Goal: Task Accomplishment & Management: Complete application form

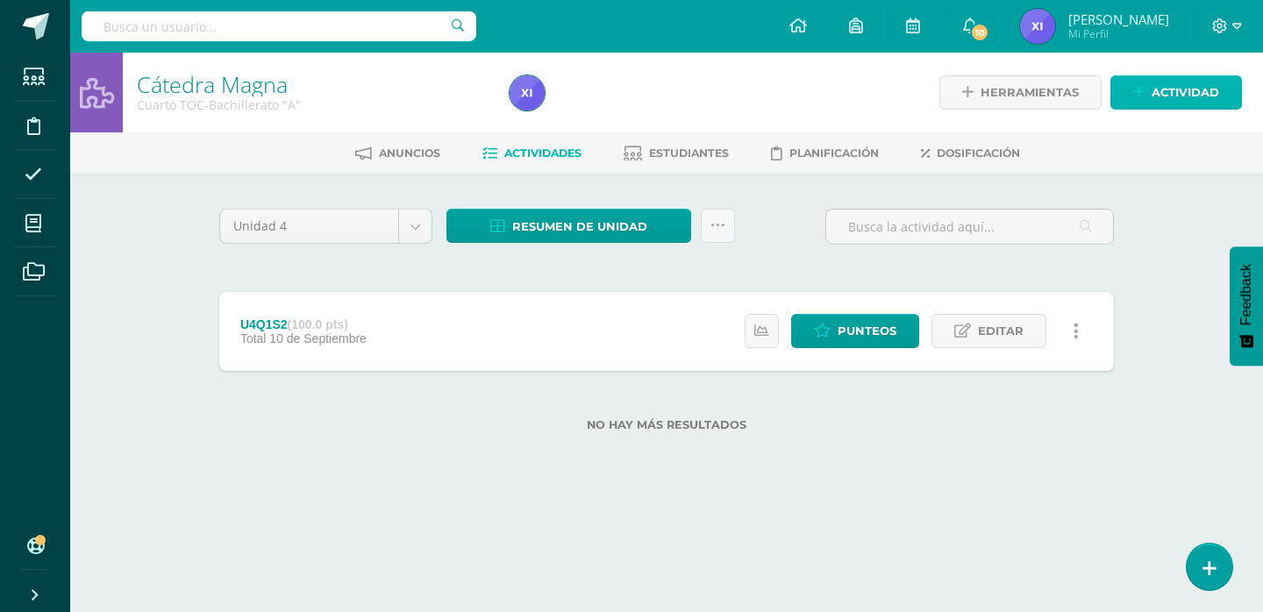
click at [1171, 94] on span "Actividad" at bounding box center [1186, 92] width 68 height 32
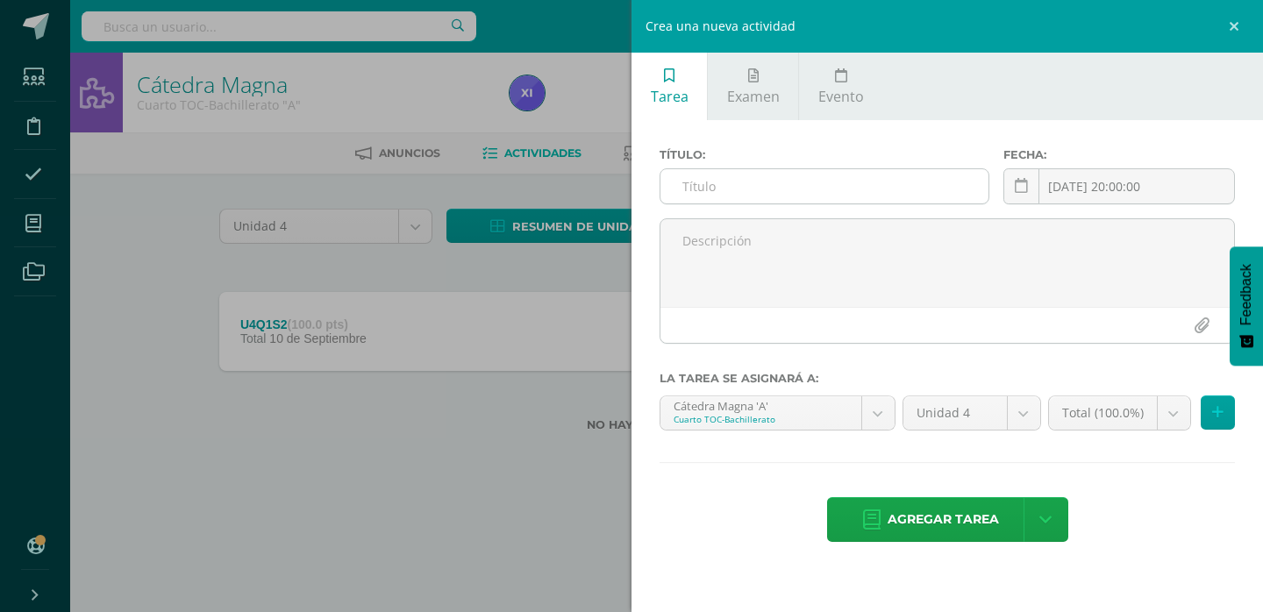
click at [850, 189] on input "text" at bounding box center [825, 186] width 328 height 34
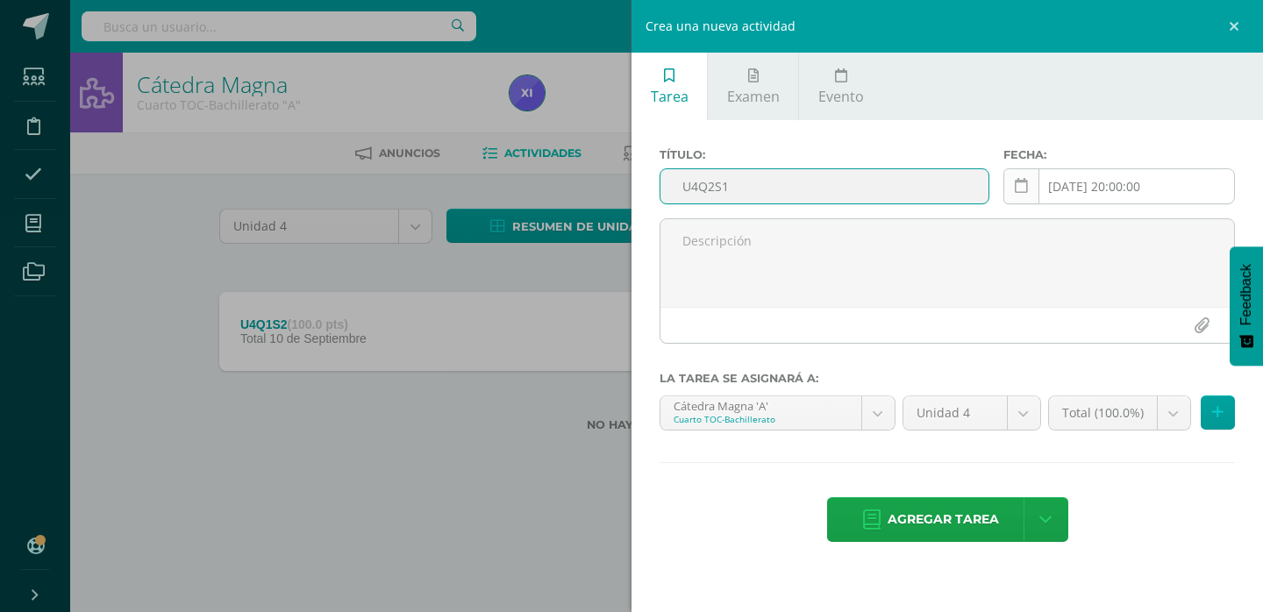
type input "U4Q2S1"
click at [1022, 175] on link at bounding box center [1022, 186] width 36 height 36
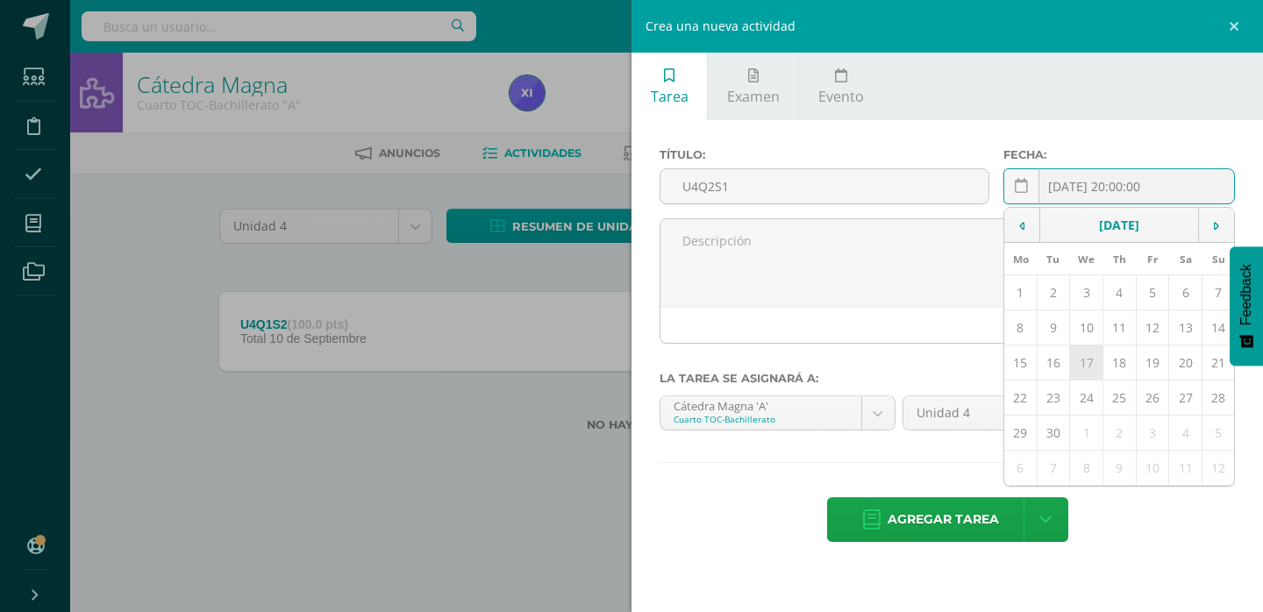
click at [1098, 361] on td "17" at bounding box center [1086, 363] width 33 height 35
type input "[DATE]"
click at [1213, 415] on icon at bounding box center [1217, 412] width 11 height 15
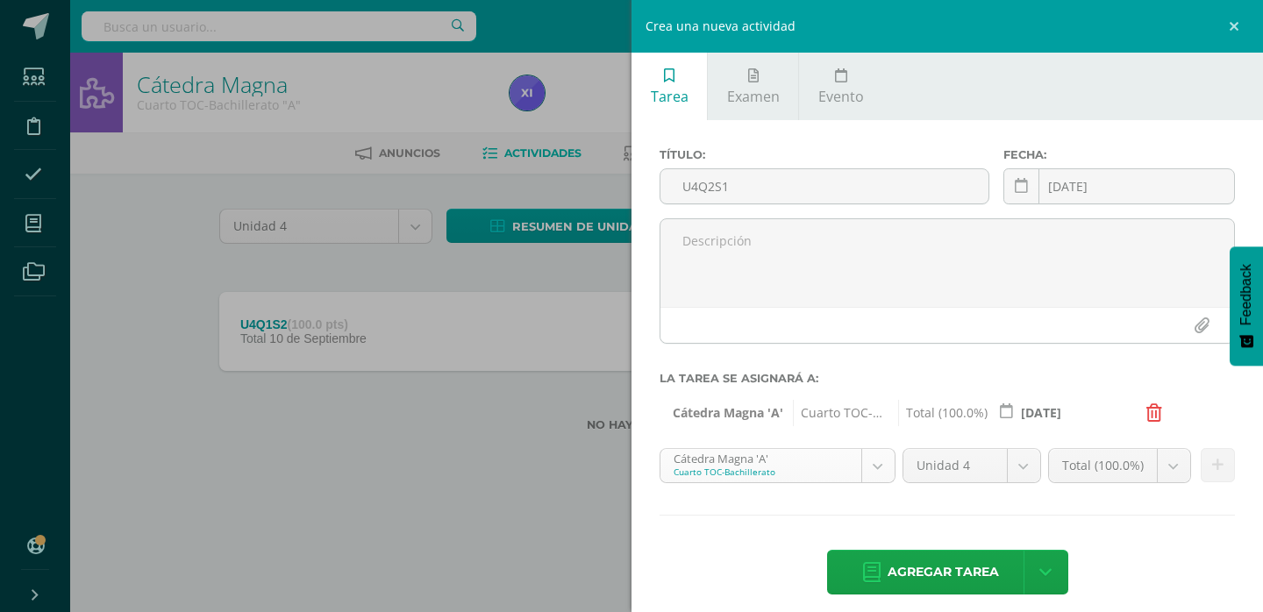
click at [865, 470] on body "Estudiantes Disciplina Asistencia Mis cursos Archivos Soporte Ayuda Reportar un…" at bounding box center [631, 244] width 1263 height 488
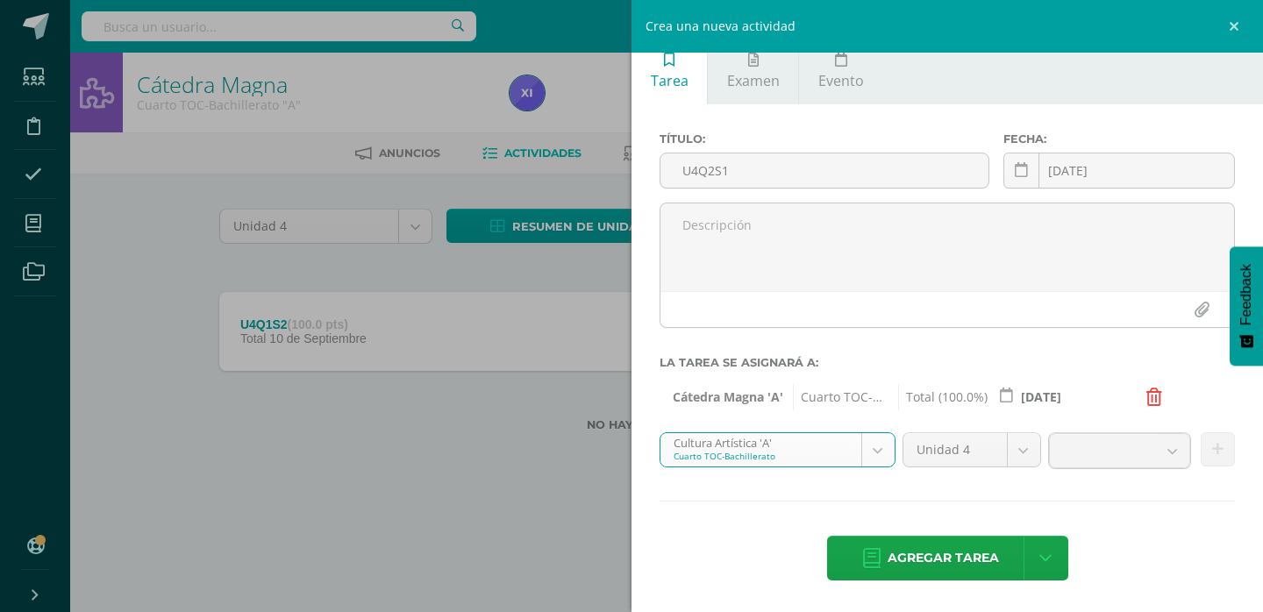
scroll to position [14, 0]
click at [1212, 447] on icon at bounding box center [1217, 451] width 11 height 15
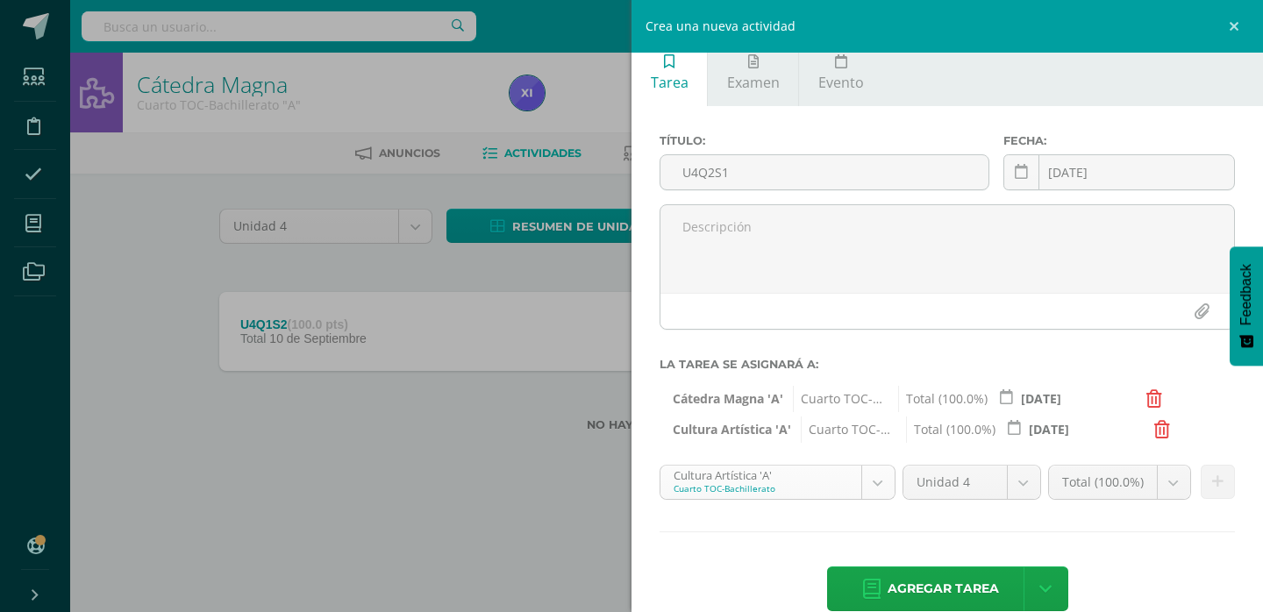
click at [869, 477] on body "Estudiantes Disciplina Asistencia Mis cursos Archivos Soporte Ayuda Reportar un…" at bounding box center [631, 244] width 1263 height 488
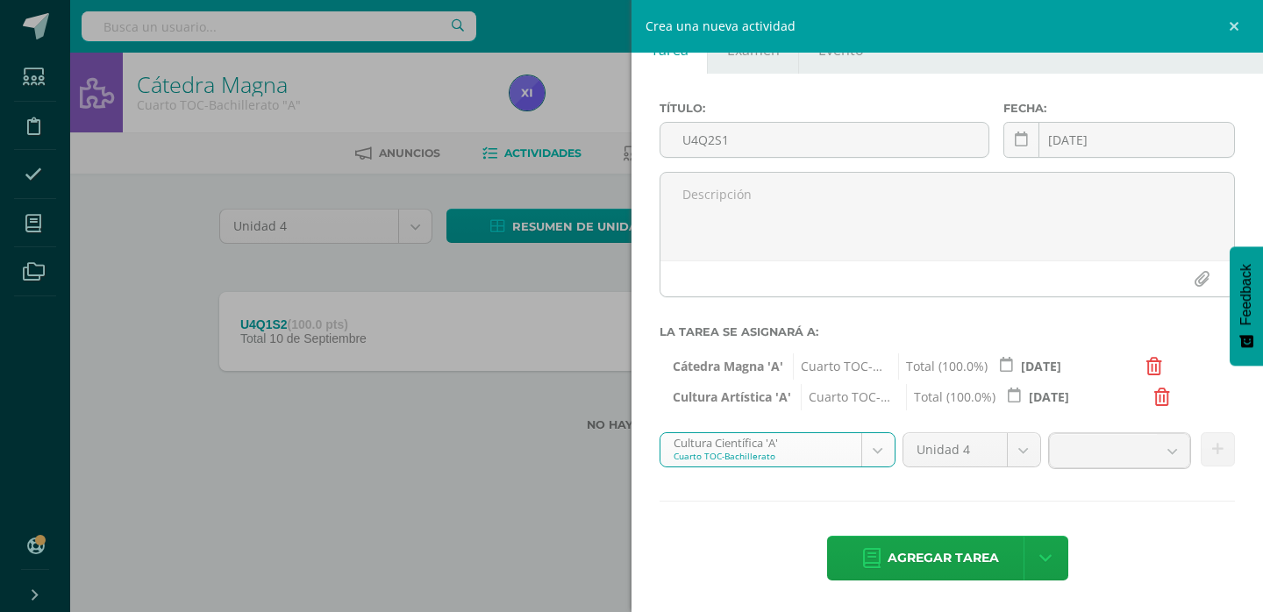
scroll to position [45, 0]
click at [1211, 448] on button at bounding box center [1218, 451] width 34 height 34
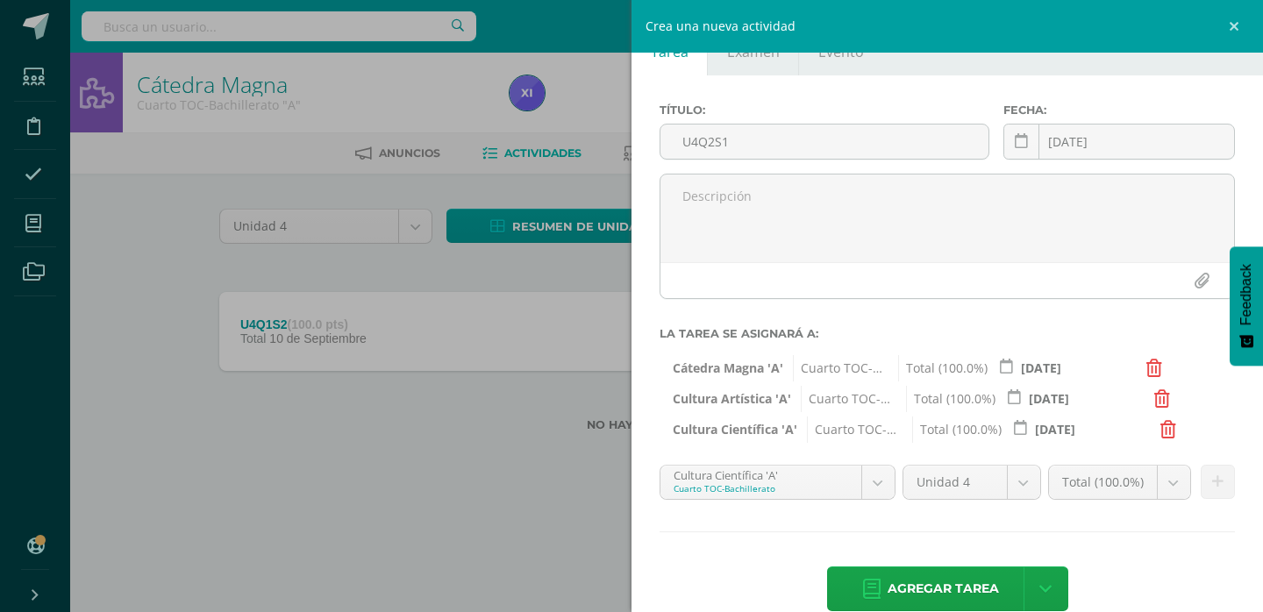
click at [870, 477] on body "Estudiantes Disciplina Asistencia Mis cursos Archivos Soporte Ayuda Reportar un…" at bounding box center [631, 244] width 1263 height 488
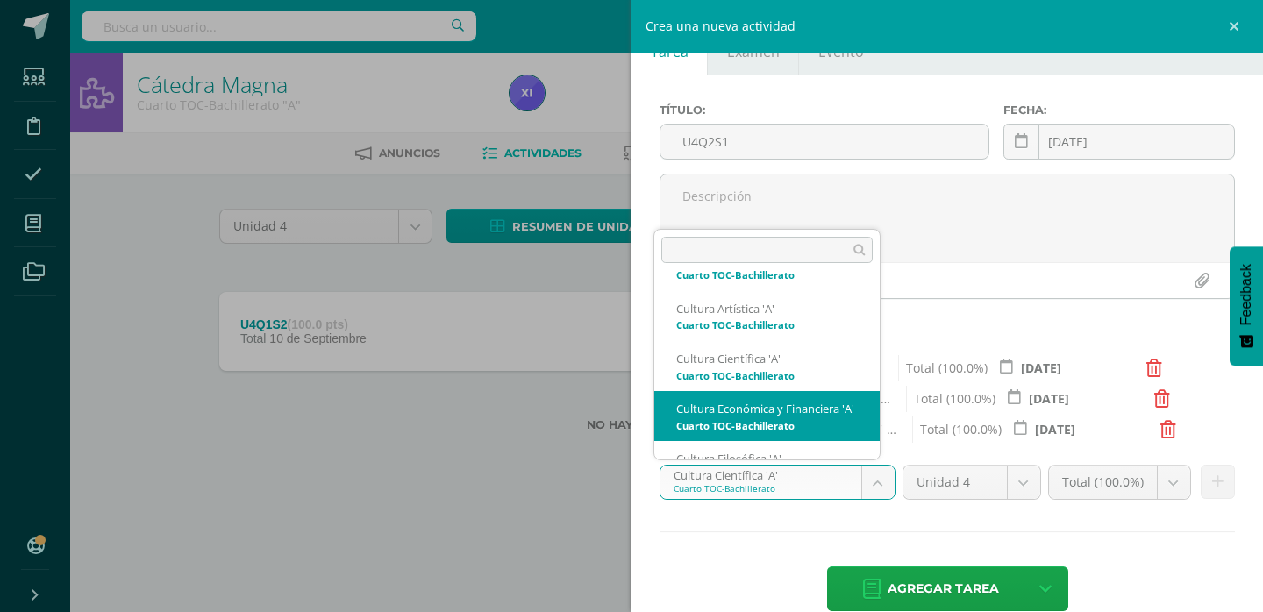
scroll to position [155, 0]
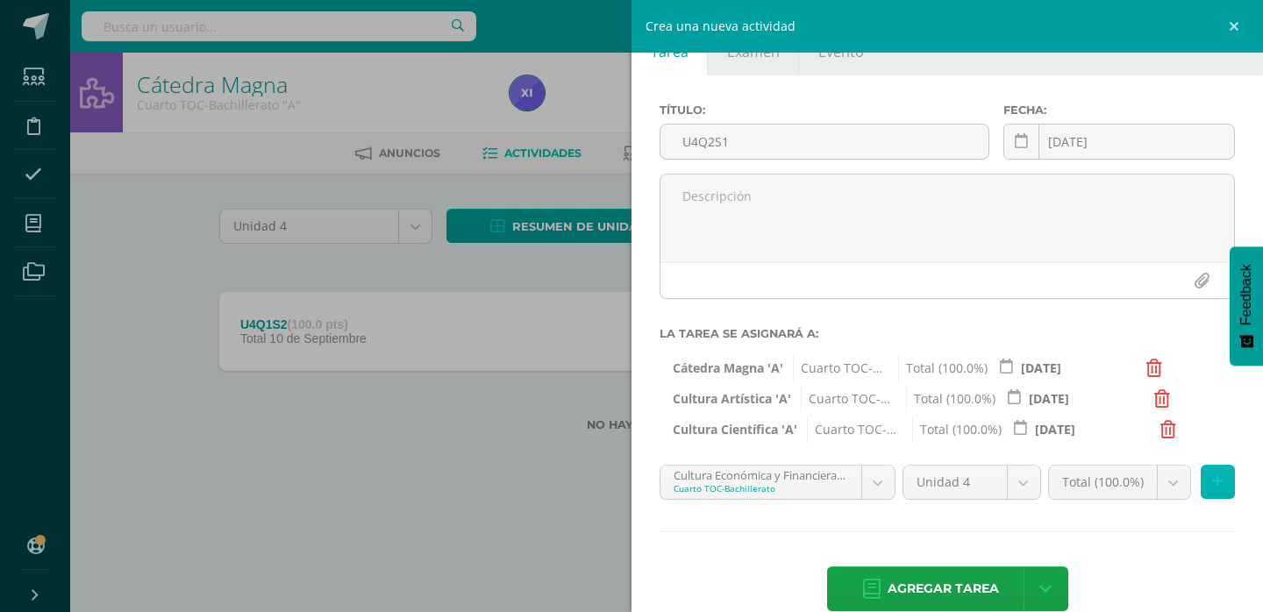
click at [1201, 480] on button at bounding box center [1218, 482] width 34 height 34
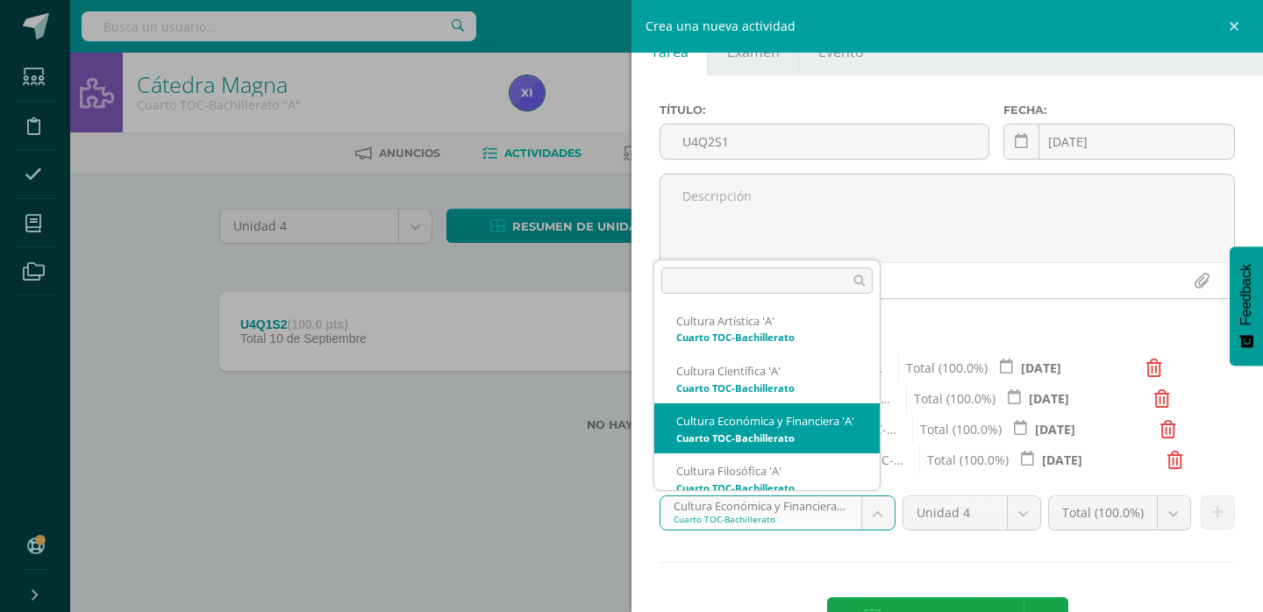
click at [881, 488] on body "Estudiantes Disciplina Asistencia Mis cursos Archivos Soporte Ayuda Reportar un…" at bounding box center [631, 244] width 1263 height 488
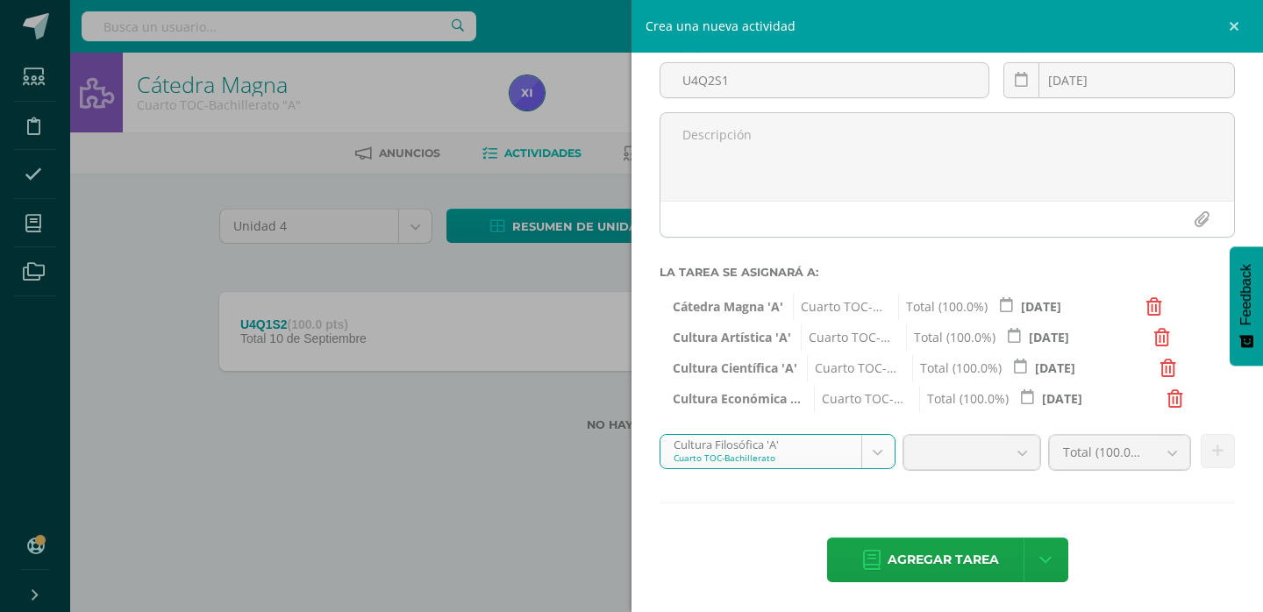
scroll to position [106, 0]
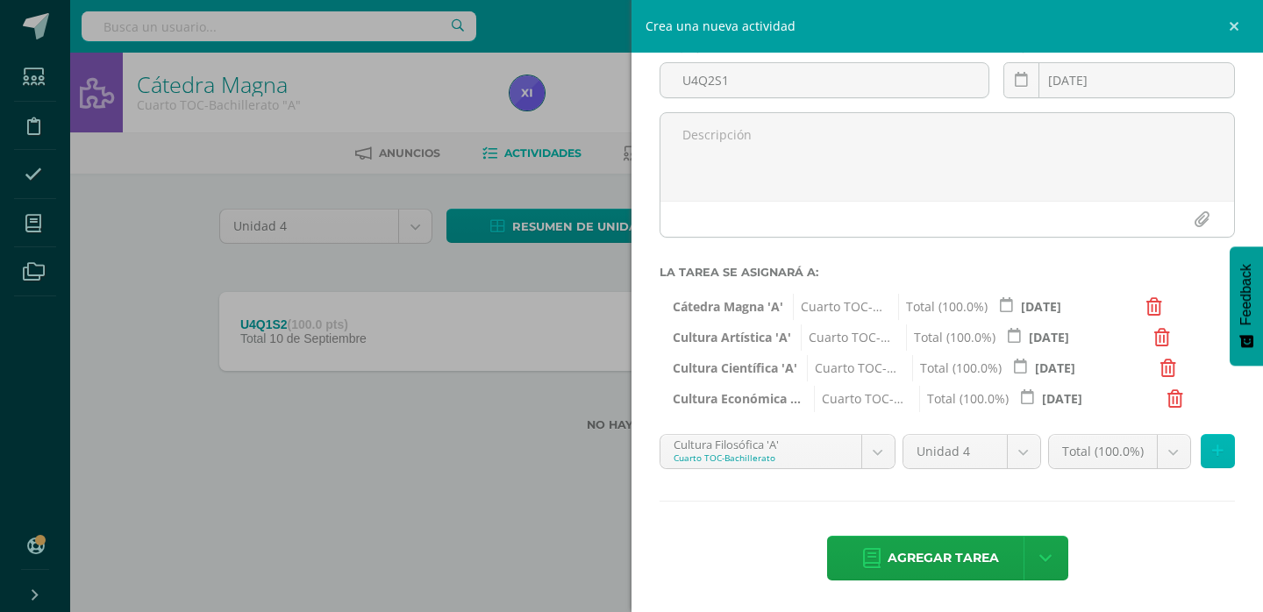
click at [1201, 458] on button at bounding box center [1218, 451] width 34 height 34
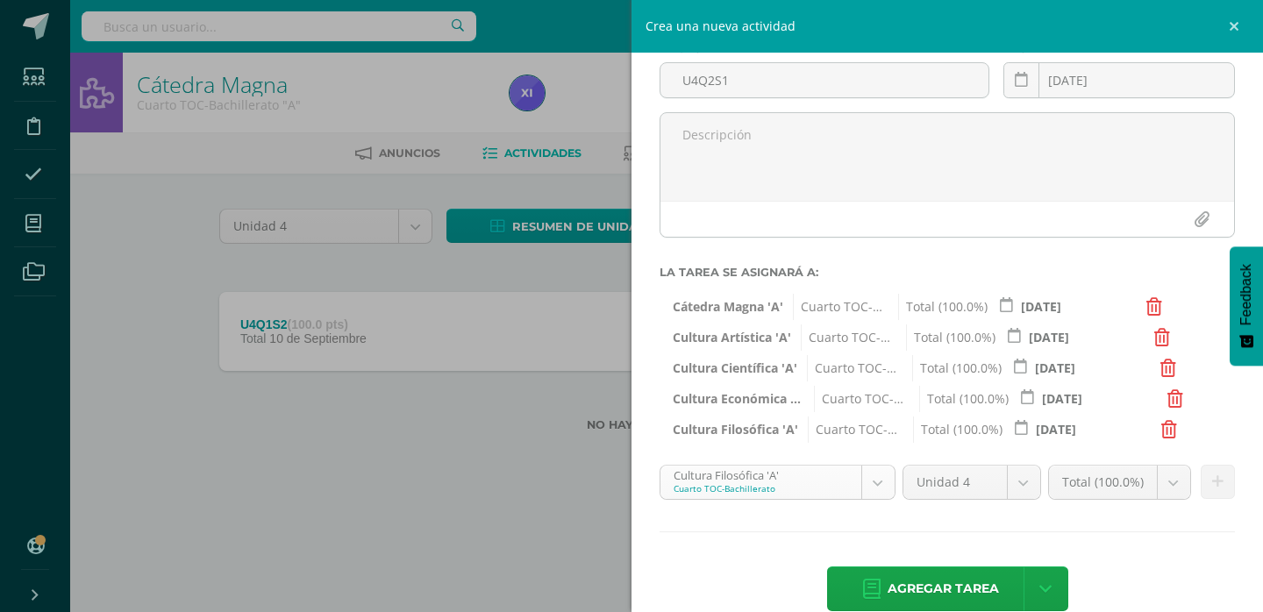
click at [868, 476] on body "Estudiantes Disciplina Asistencia Mis cursos Archivos Soporte Ayuda Reportar un…" at bounding box center [631, 244] width 1263 height 488
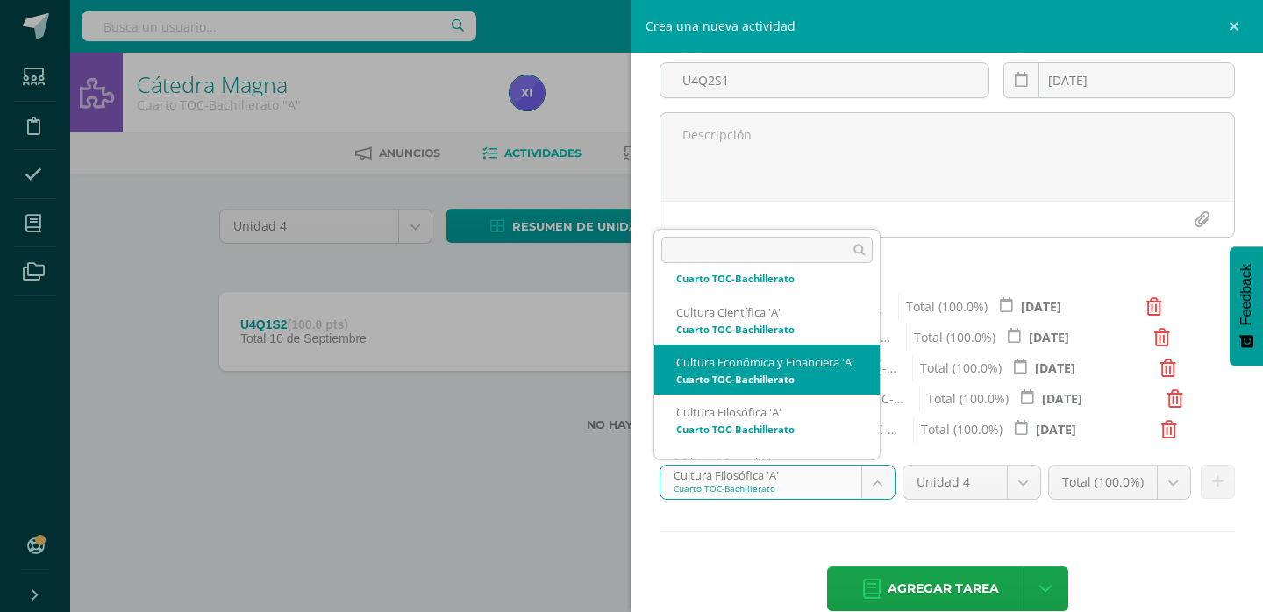
scroll to position [271, 0]
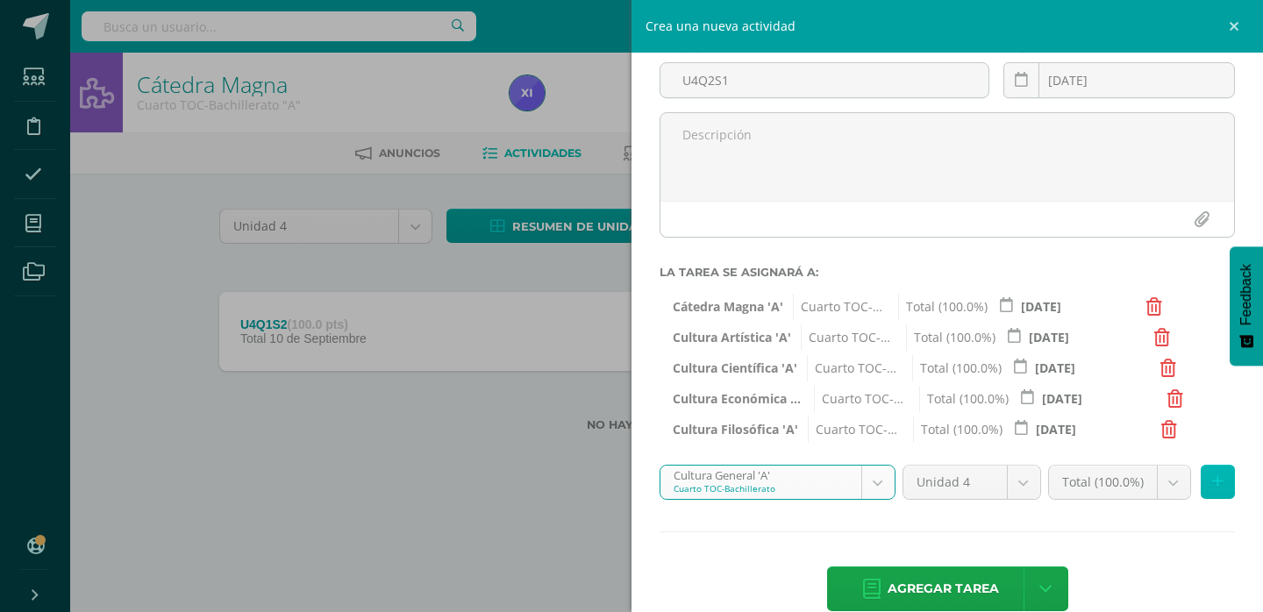
click at [1212, 482] on icon at bounding box center [1217, 482] width 11 height 15
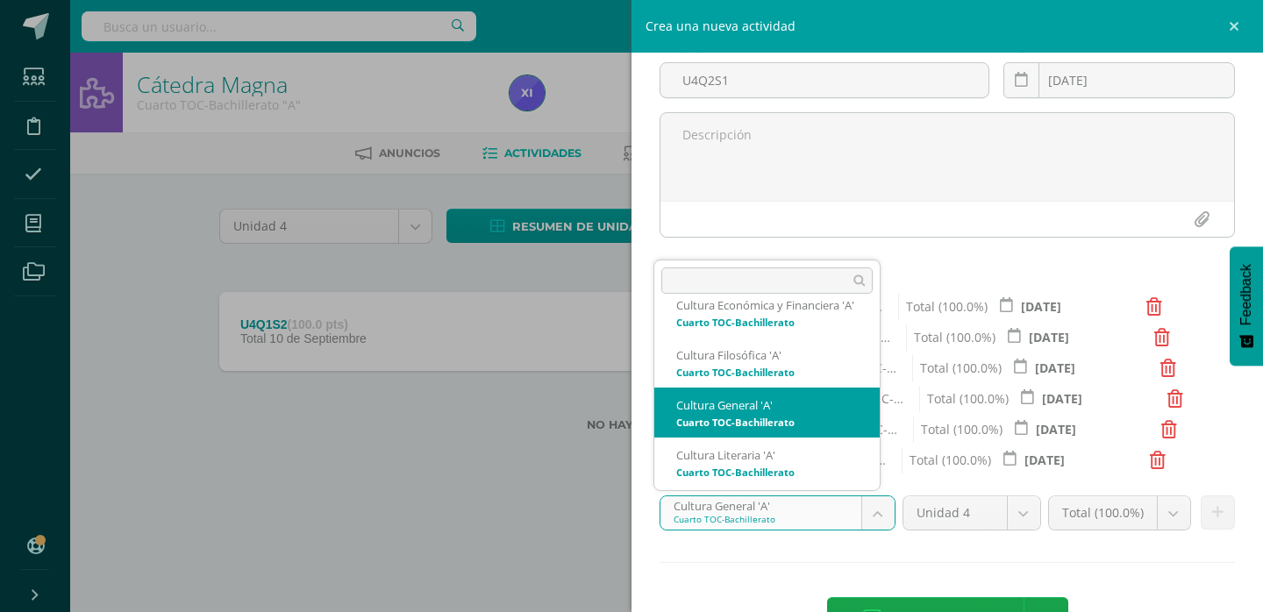
click at [863, 488] on body "Estudiantes Disciplina Asistencia Mis cursos Archivos Soporte Ayuda Reportar un…" at bounding box center [631, 244] width 1263 height 488
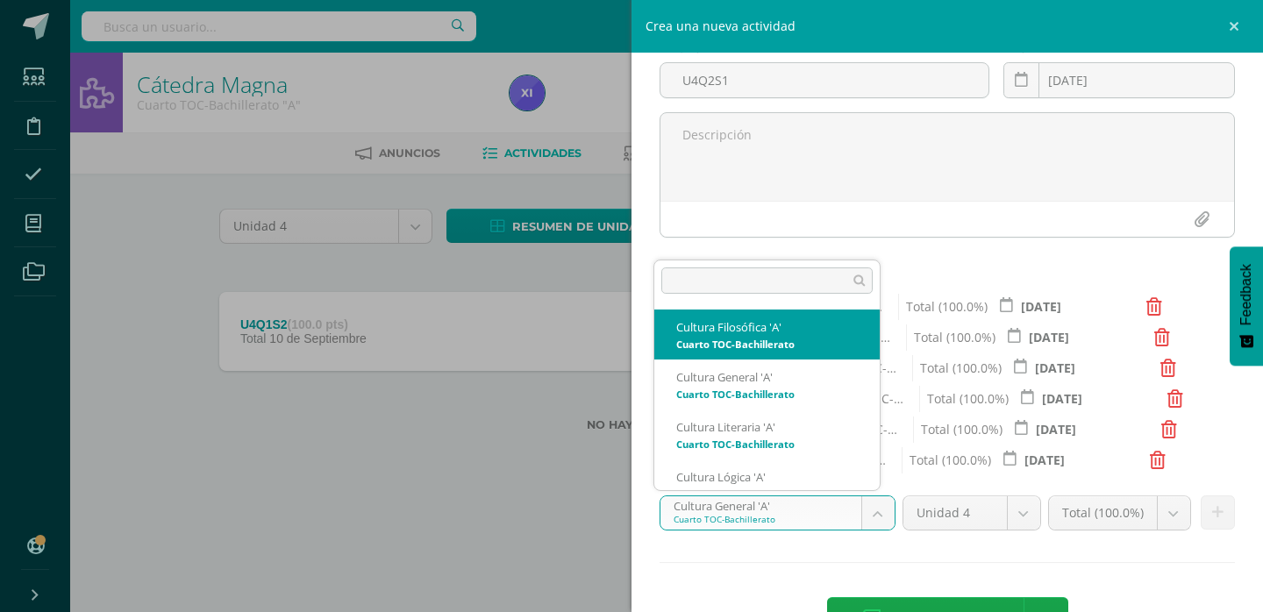
scroll to position [321, 0]
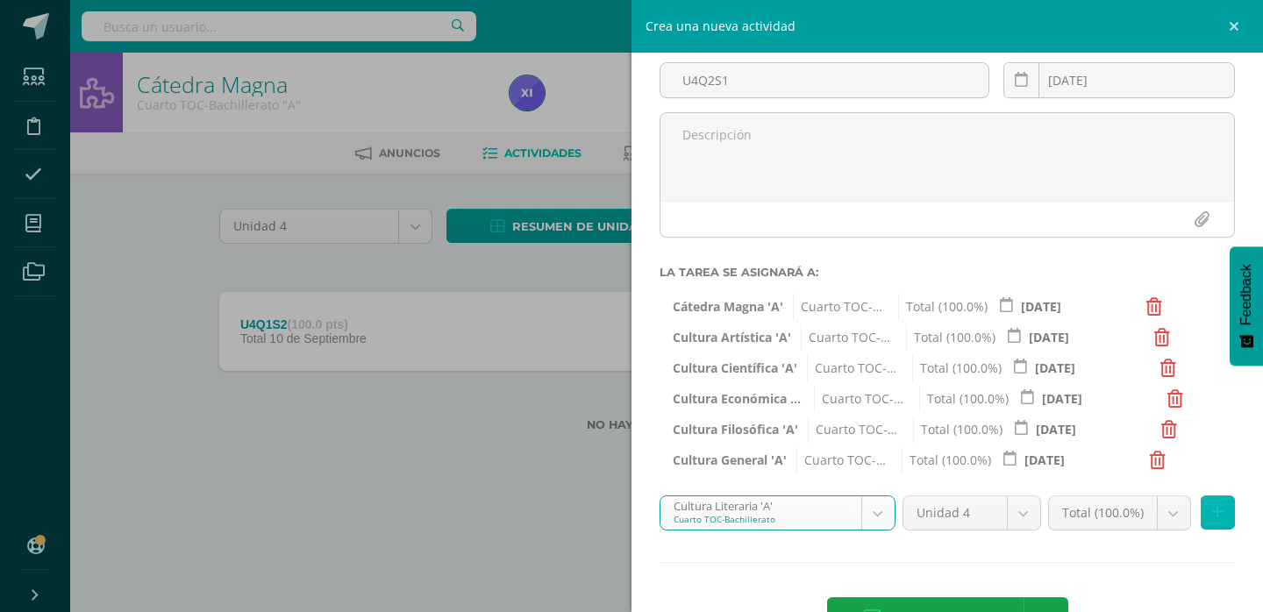
click at [1212, 519] on icon at bounding box center [1217, 512] width 11 height 15
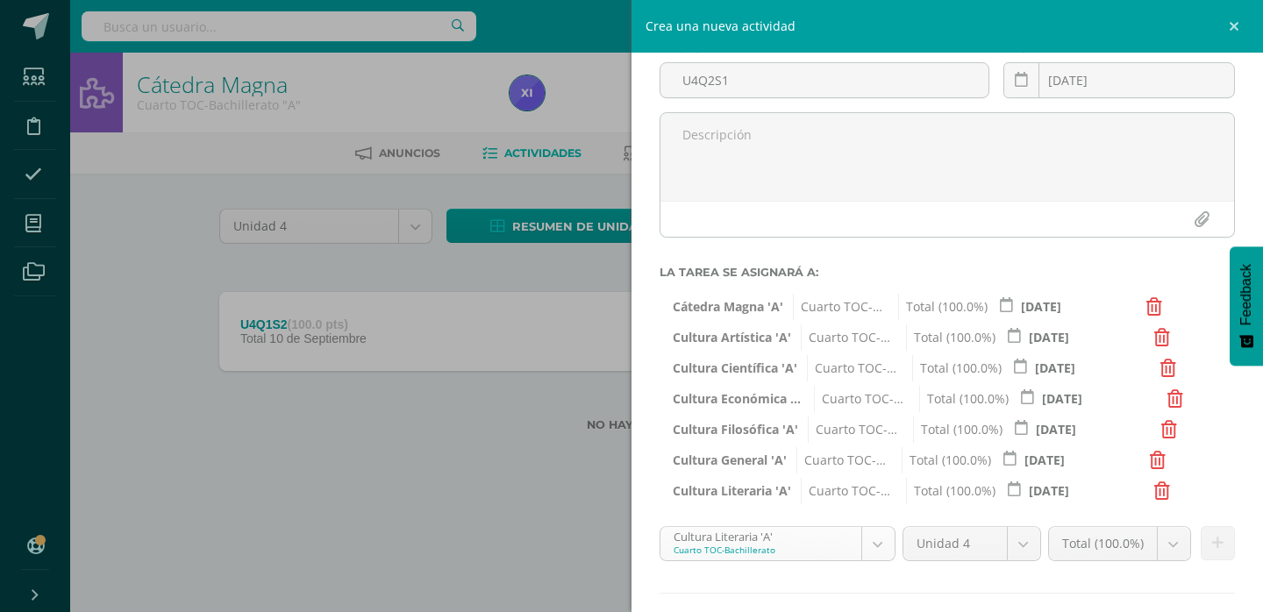
click at [885, 488] on body "Estudiantes Disciplina Asistencia Mis cursos Archivos Soporte Ayuda Reportar un…" at bounding box center [631, 244] width 1263 height 488
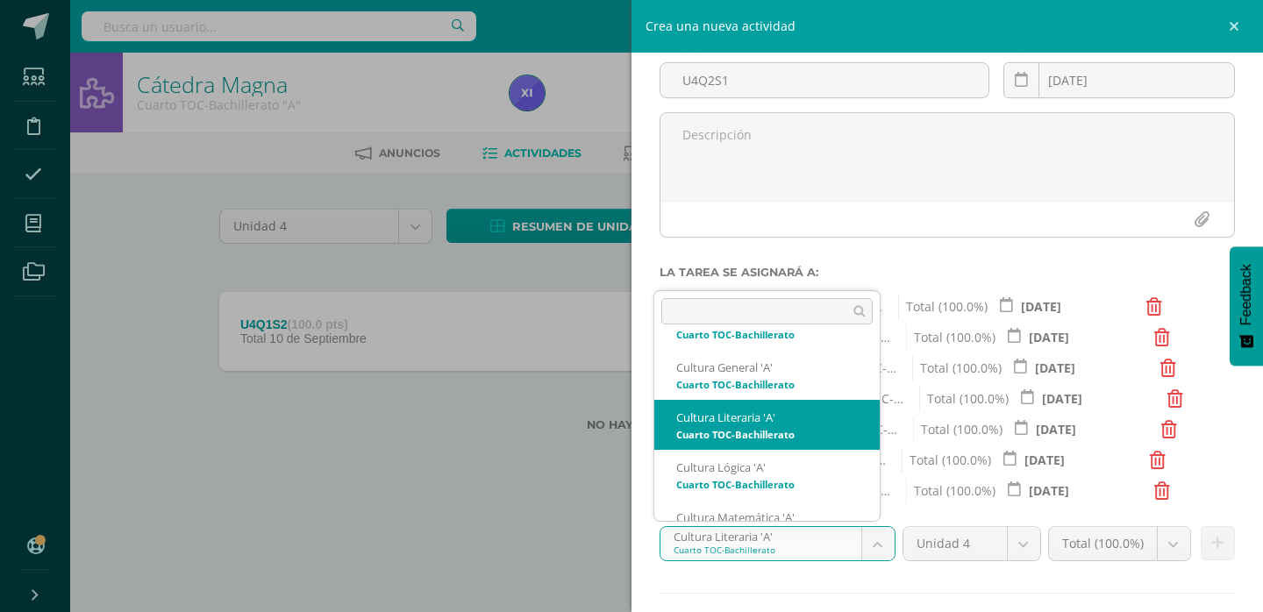
scroll to position [371, 0]
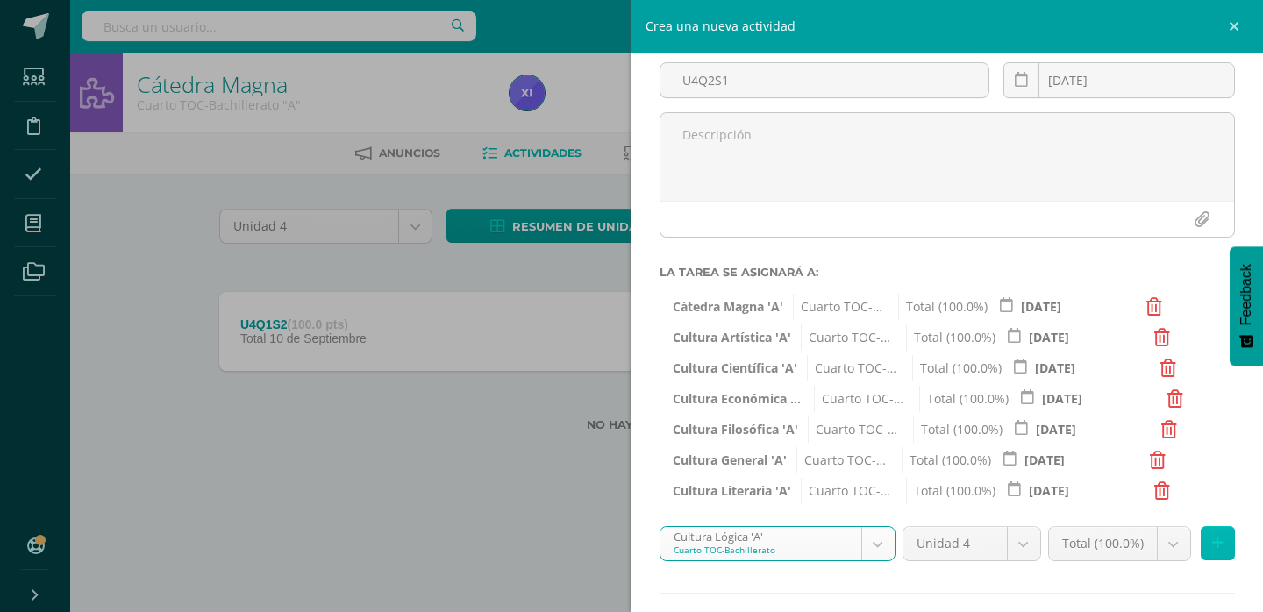
click at [1212, 547] on icon at bounding box center [1217, 543] width 11 height 15
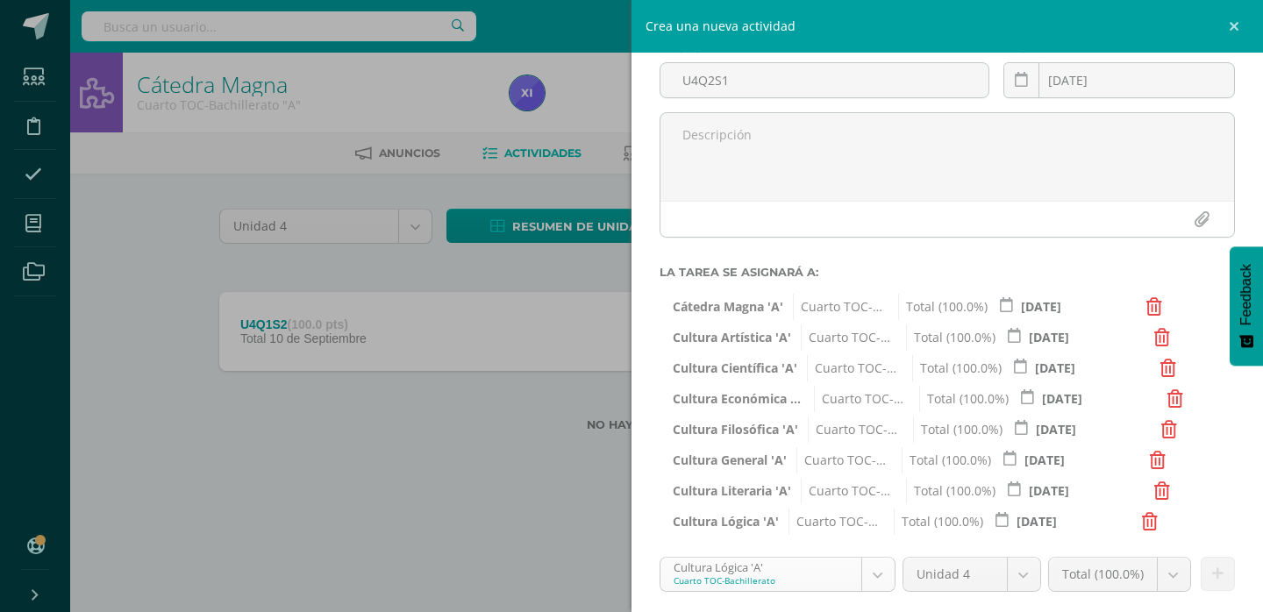
click at [873, 488] on body "Estudiantes Disciplina Asistencia Mis cursos Archivos Soporte Ayuda Reportar un…" at bounding box center [631, 244] width 1263 height 488
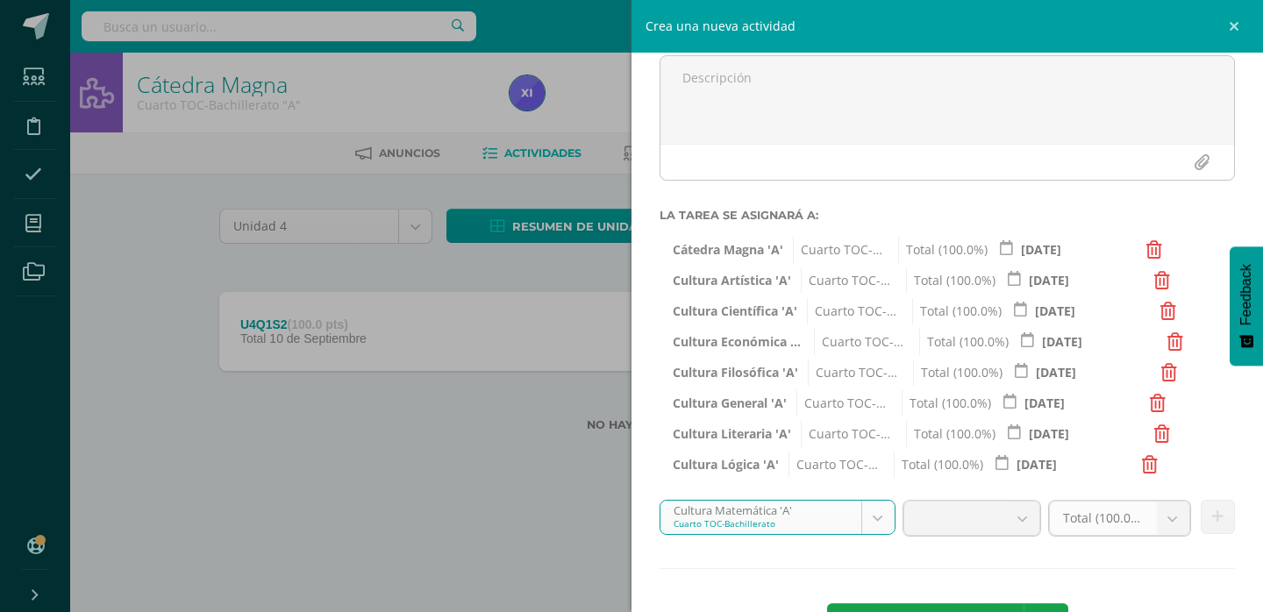
scroll to position [194, 0]
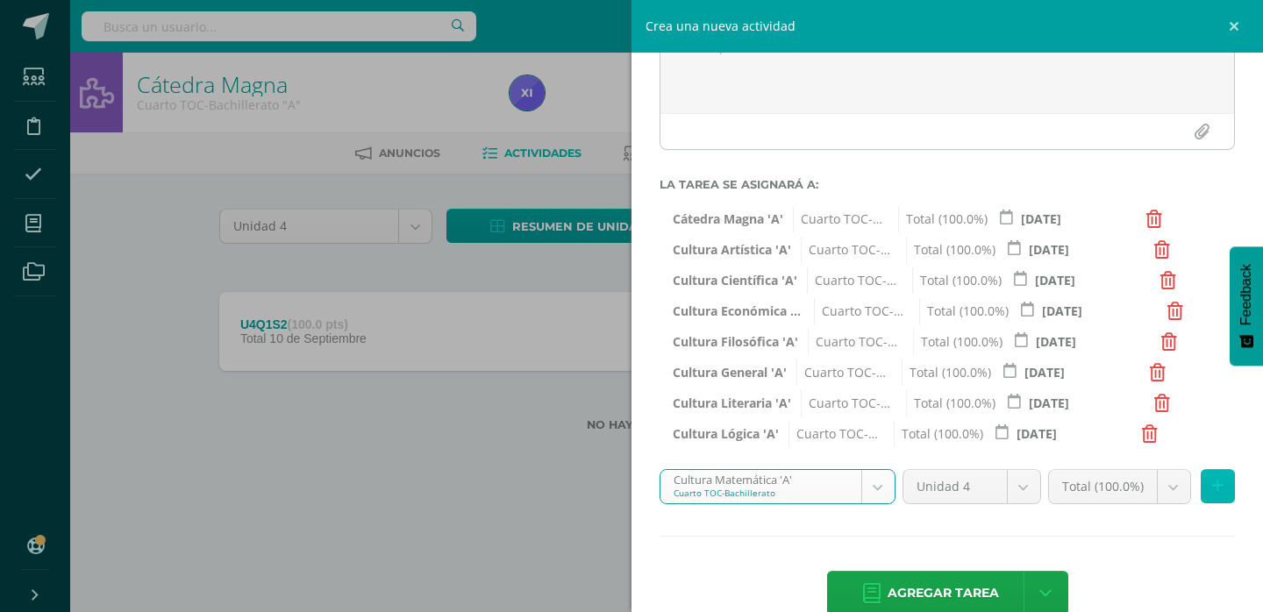
click at [1201, 485] on button at bounding box center [1218, 486] width 34 height 34
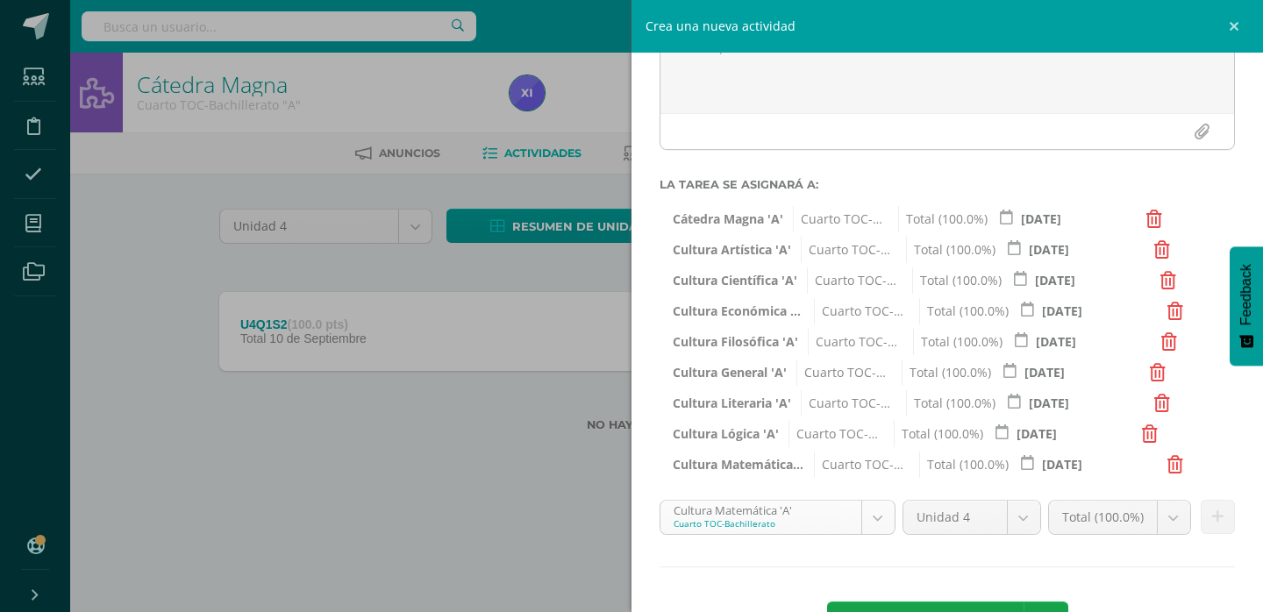
click at [879, 488] on body "Estudiantes Disciplina Asistencia Mis cursos Archivos Soporte Ayuda Reportar un…" at bounding box center [631, 244] width 1263 height 488
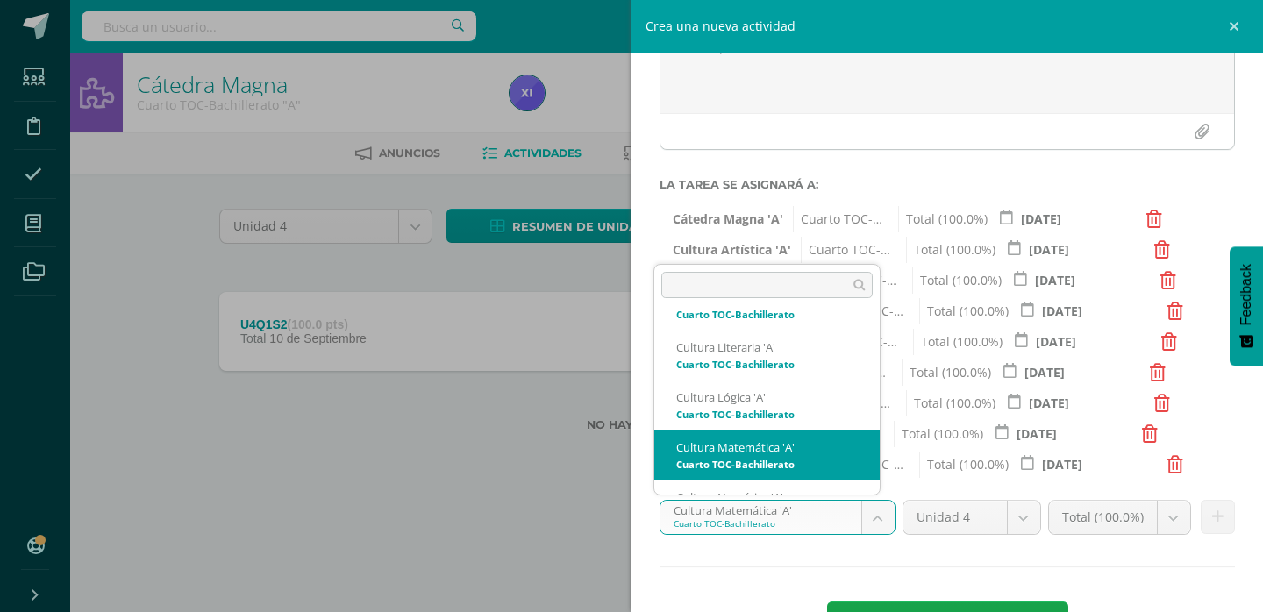
scroll to position [483, 0]
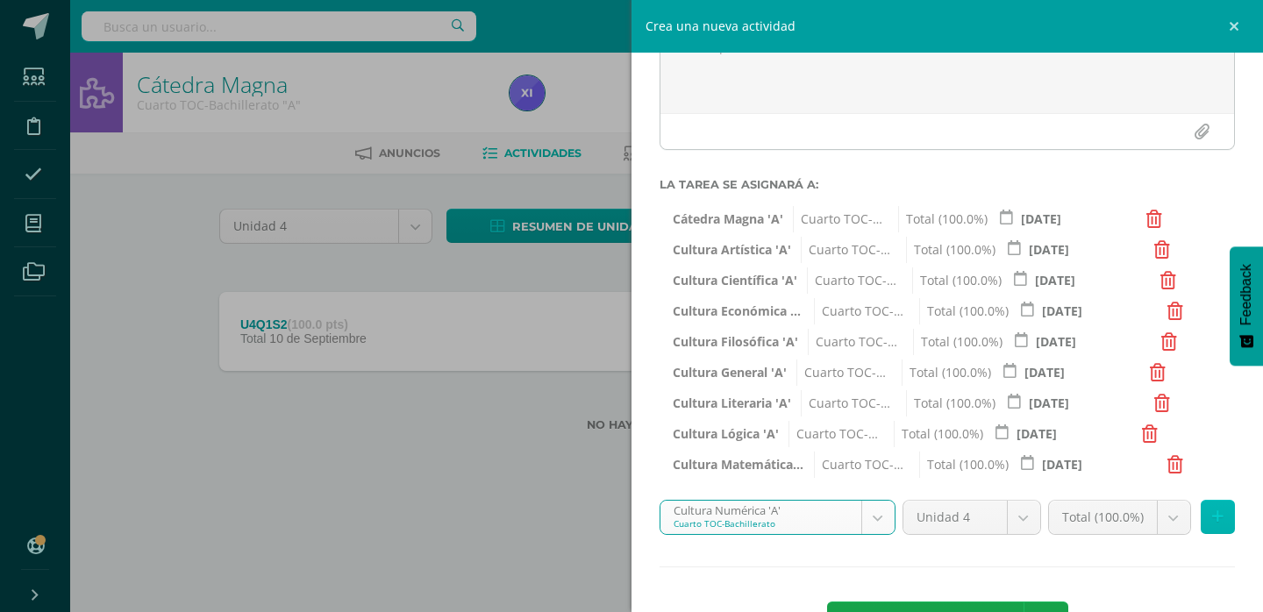
click at [1201, 518] on button at bounding box center [1218, 517] width 34 height 34
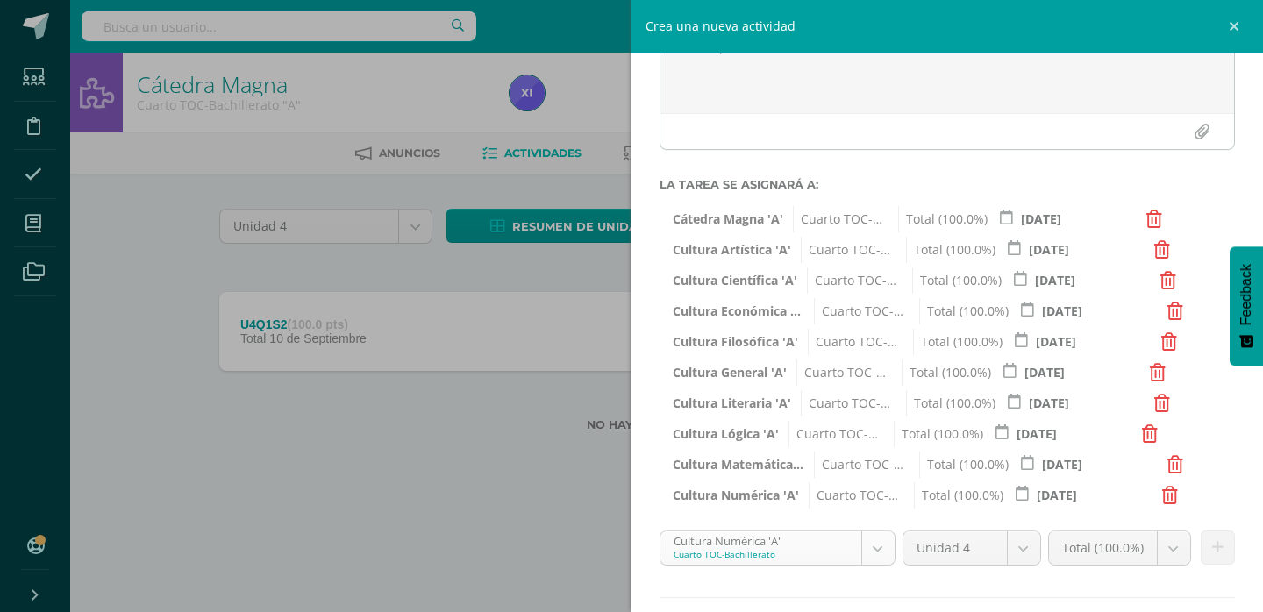
click at [870, 488] on body "Estudiantes Disciplina Asistencia Mis cursos Archivos Soporte Ayuda Reportar un…" at bounding box center [631, 244] width 1263 height 488
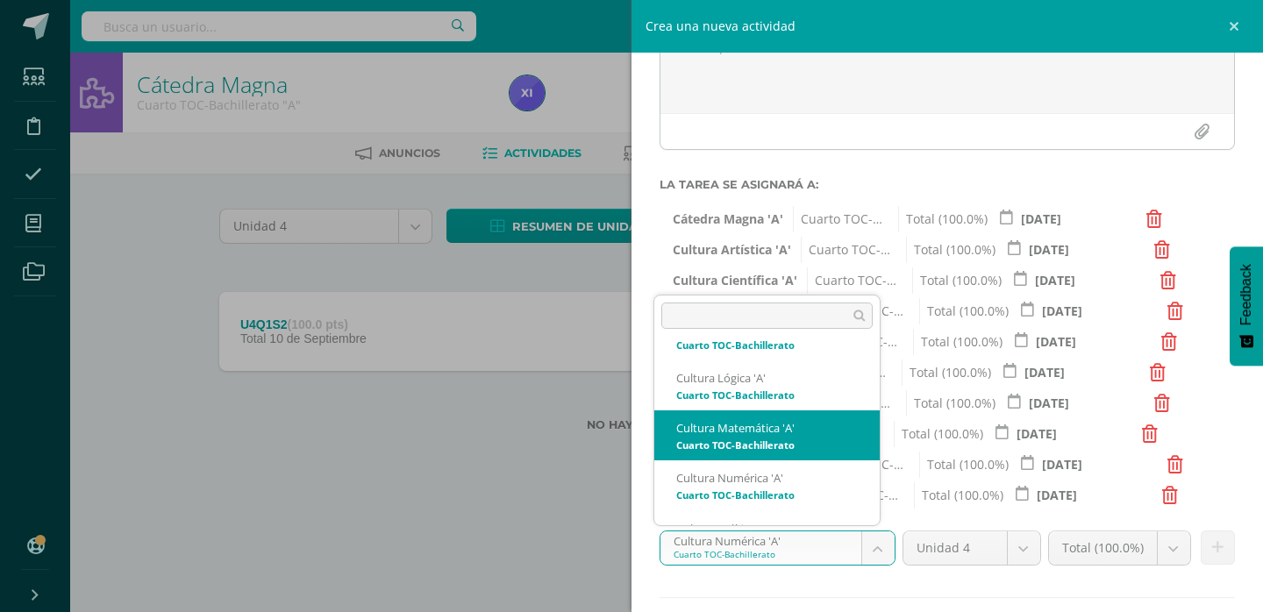
scroll to position [521, 0]
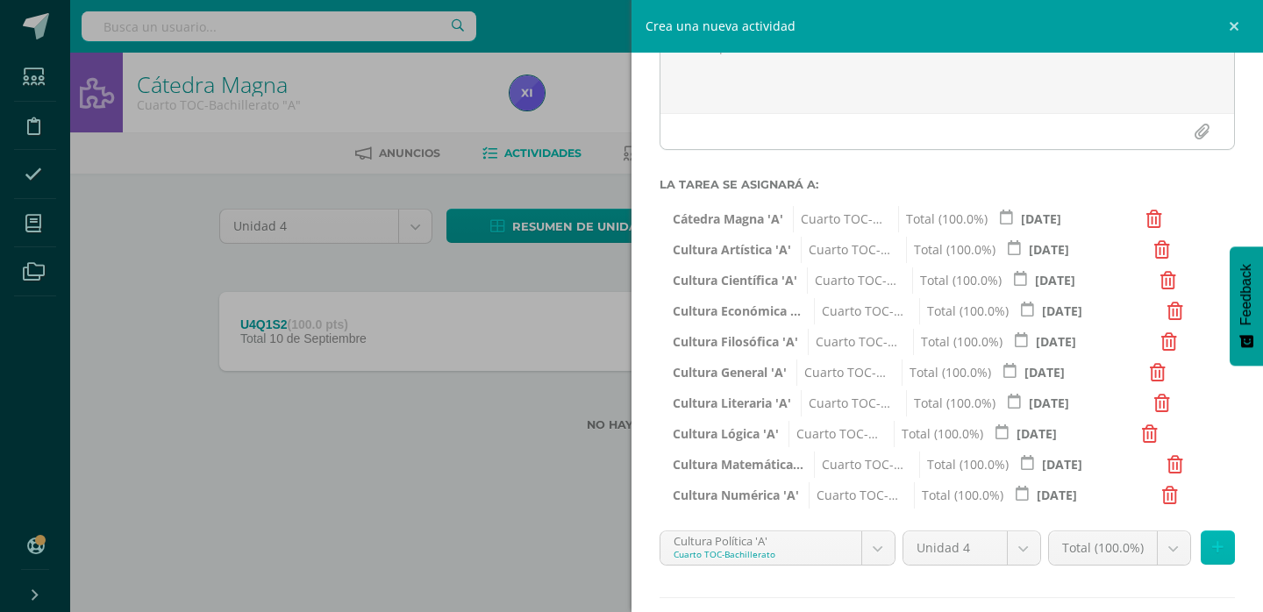
click at [1215, 548] on button at bounding box center [1218, 548] width 34 height 34
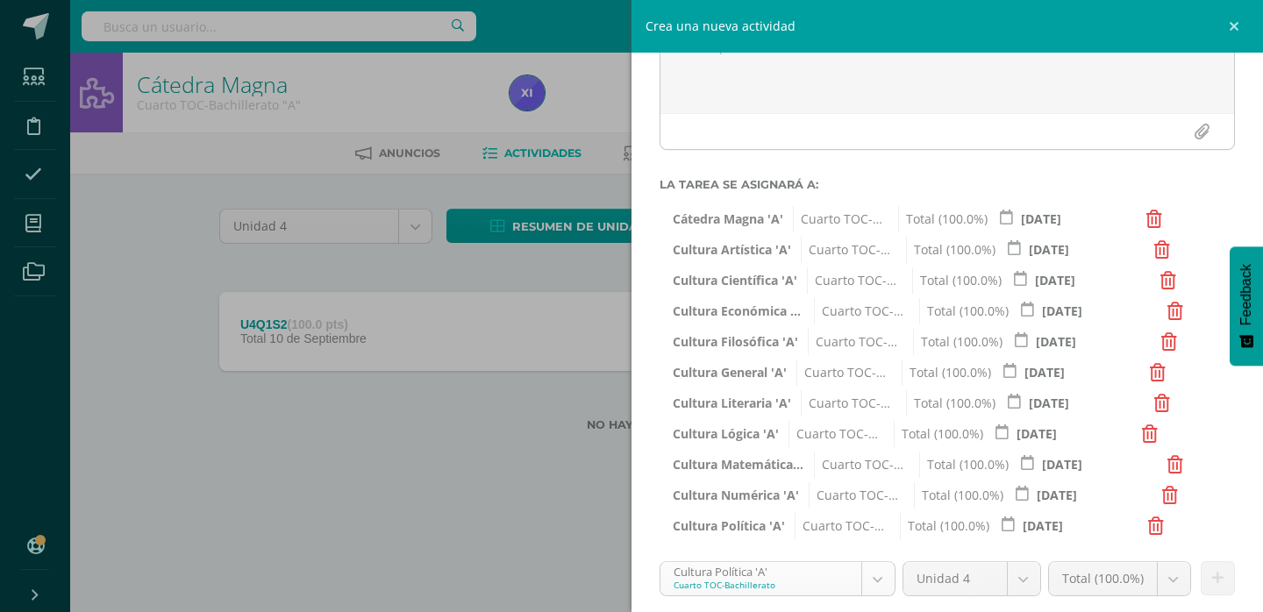
click at [868, 488] on body "Estudiantes Disciplina Asistencia Mis cursos Archivos Soporte Ayuda Reportar un…" at bounding box center [631, 244] width 1263 height 488
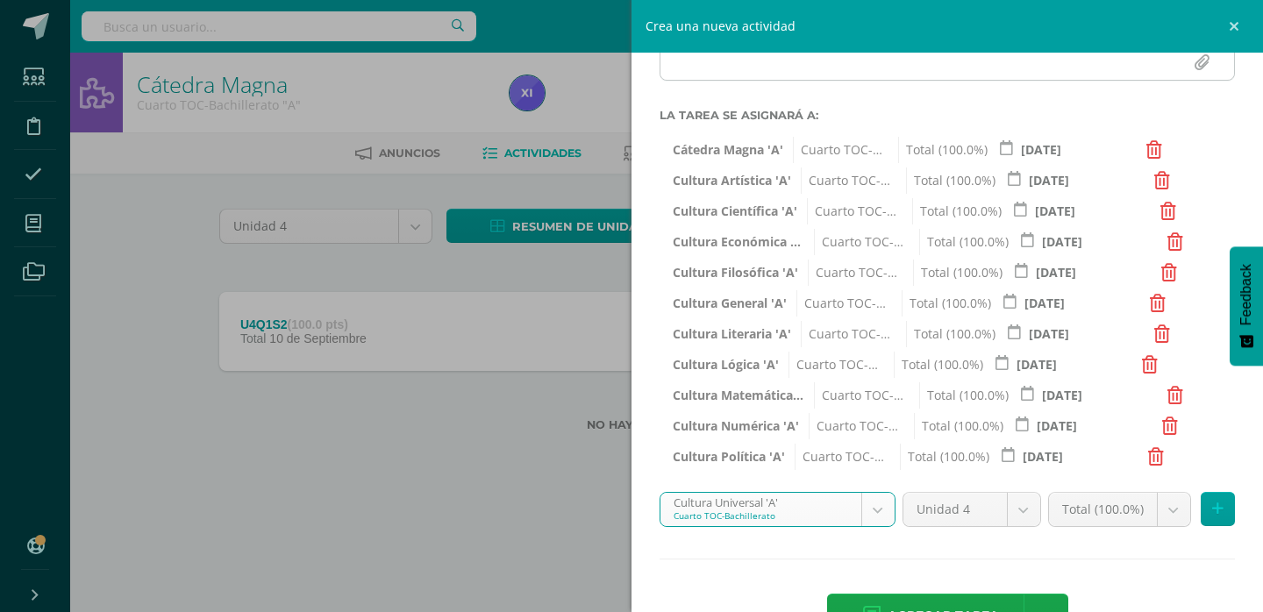
scroll to position [321, 0]
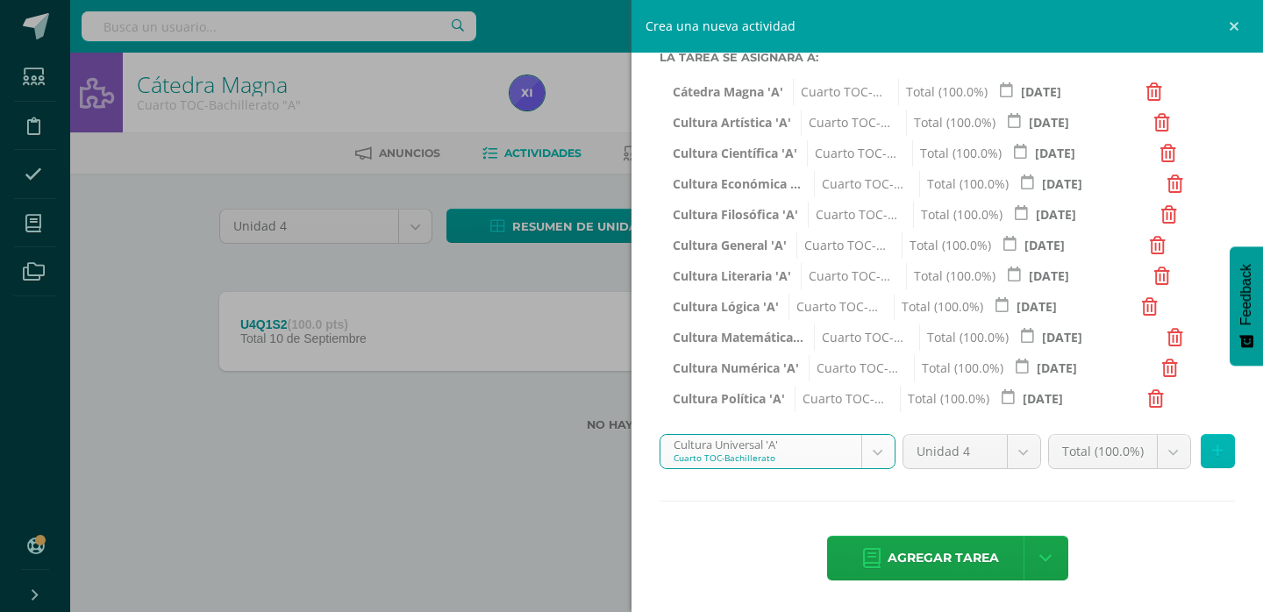
click at [1217, 448] on button at bounding box center [1218, 451] width 34 height 34
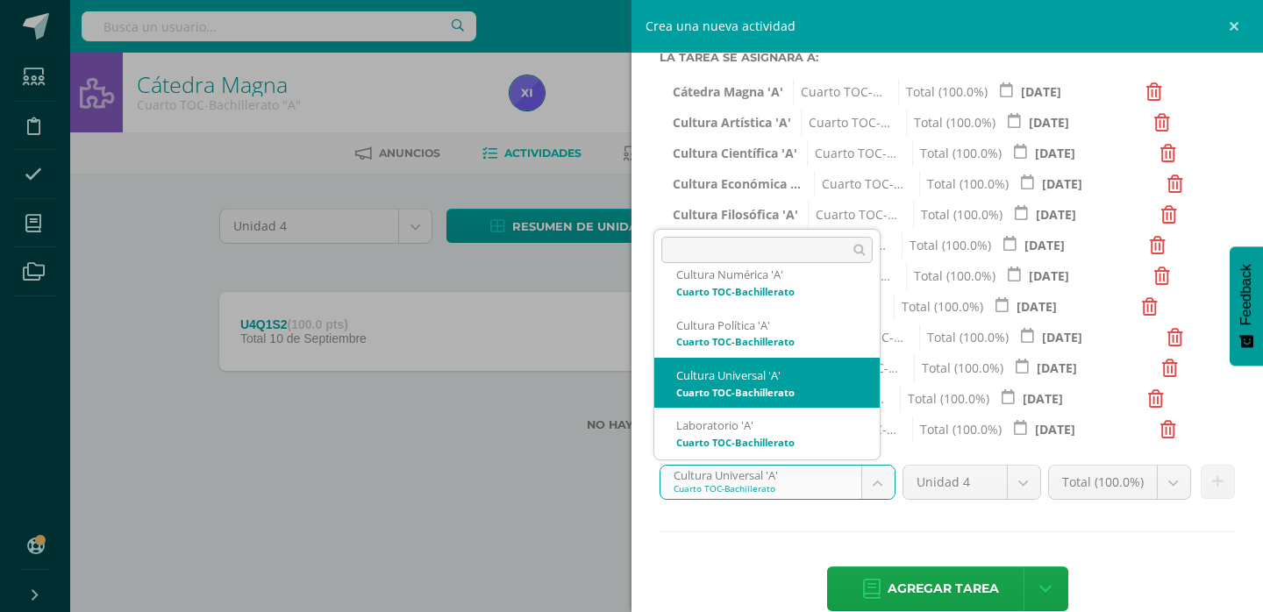
click at [862, 479] on body "Estudiantes Disciplina Asistencia Mis cursos Archivos Soporte Ayuda Reportar un…" at bounding box center [631, 244] width 1263 height 488
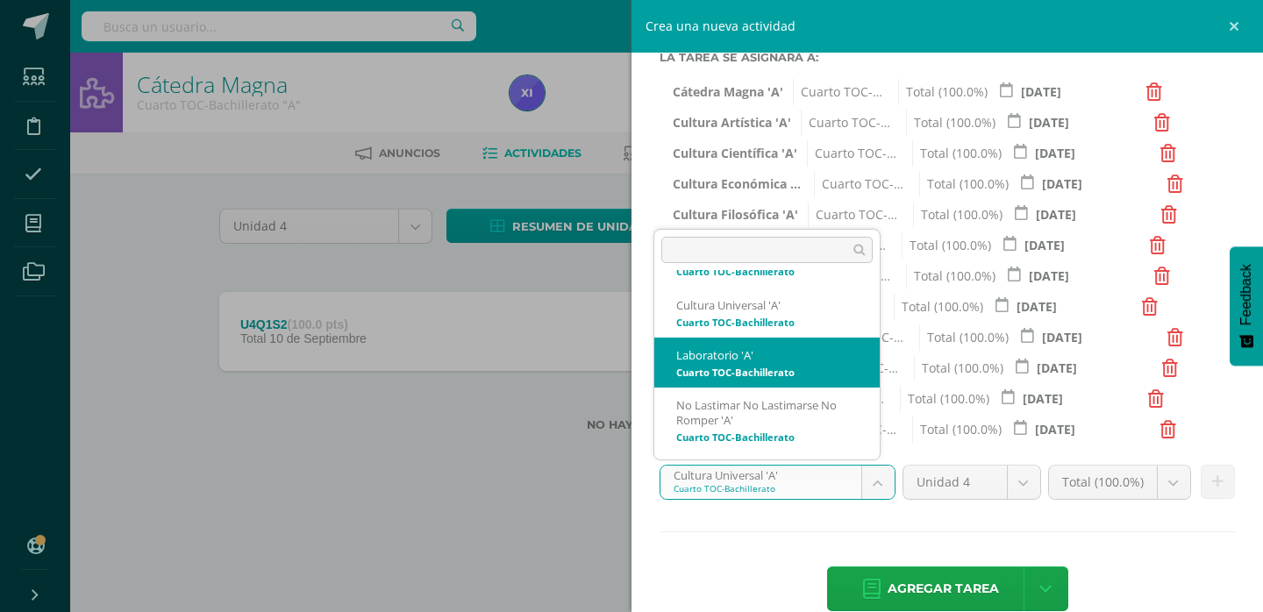
scroll to position [656, 0]
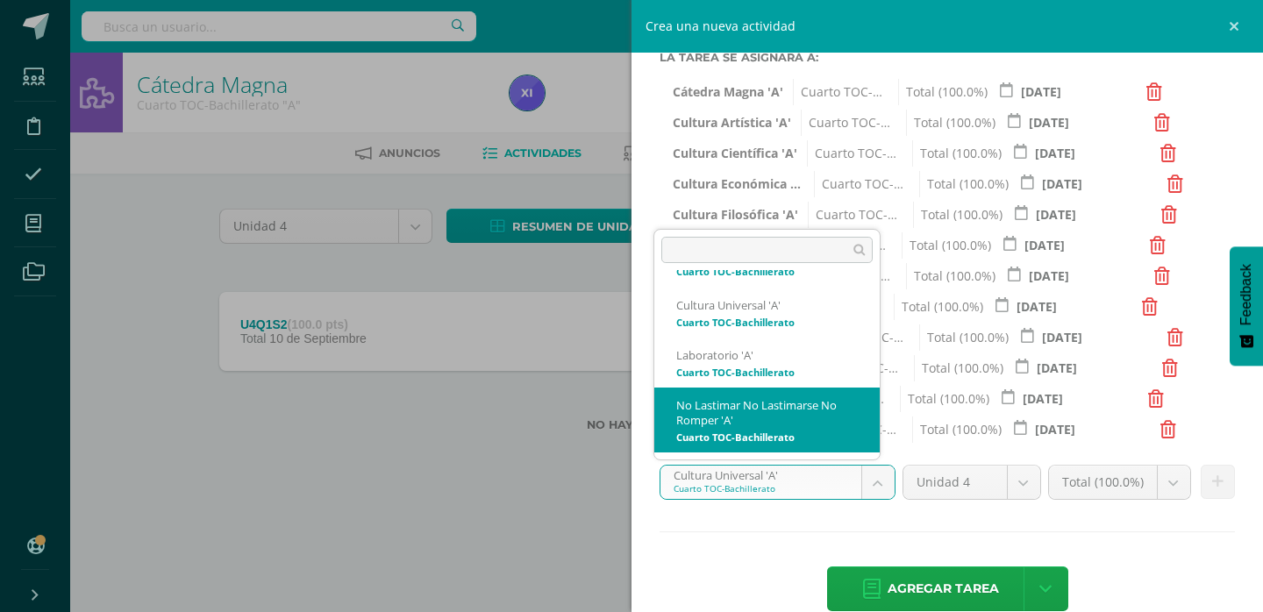
select select "88973"
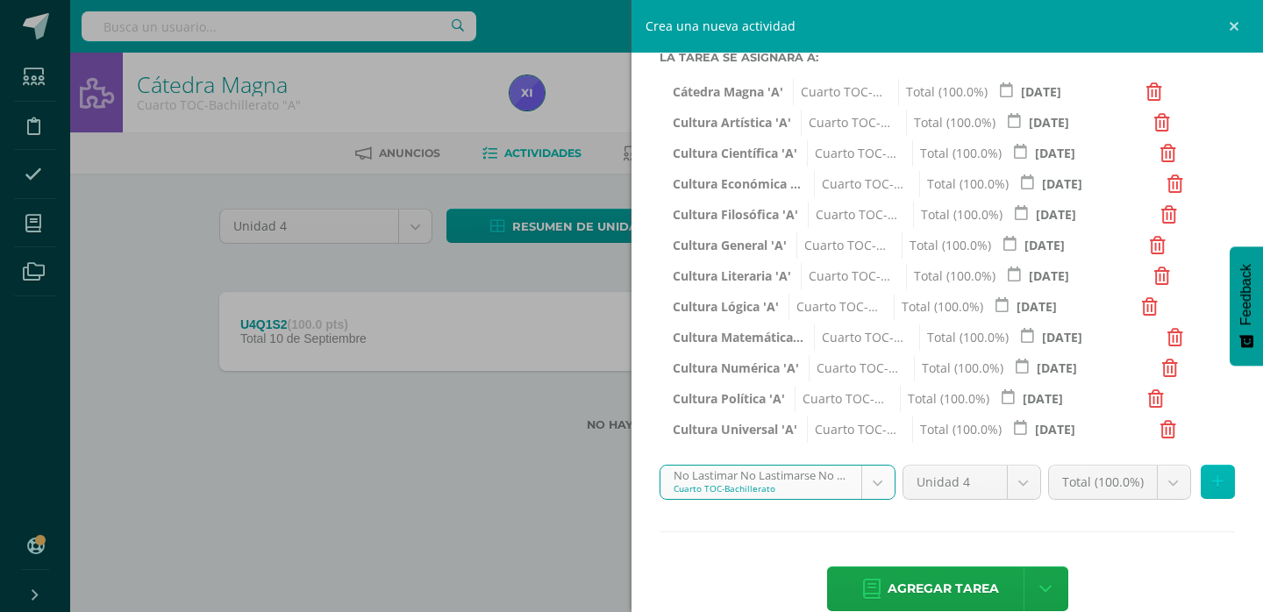
click at [1215, 492] on button at bounding box center [1218, 482] width 34 height 34
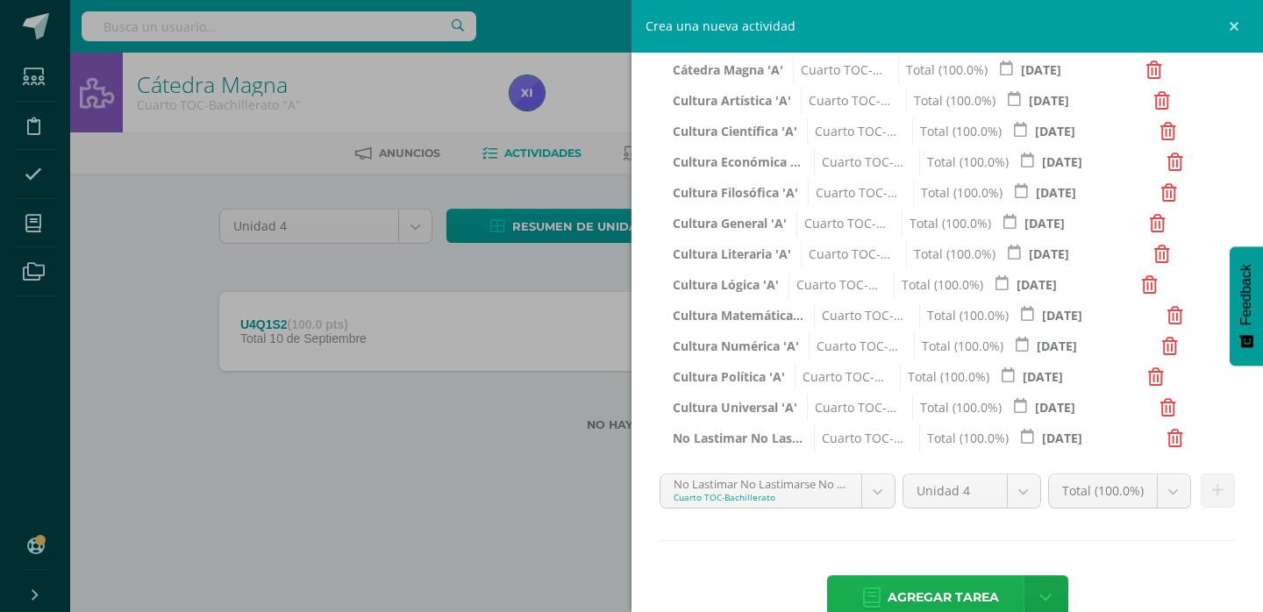
scroll to position [382, 0]
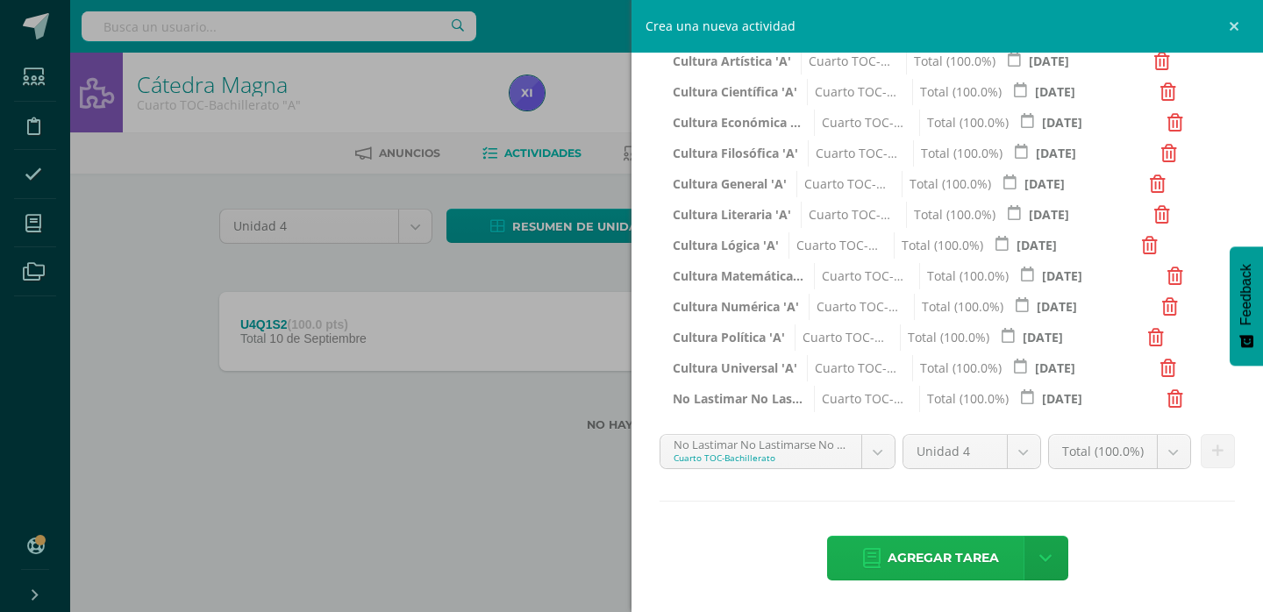
click at [960, 551] on span "Agregar tarea" at bounding box center [943, 558] width 111 height 43
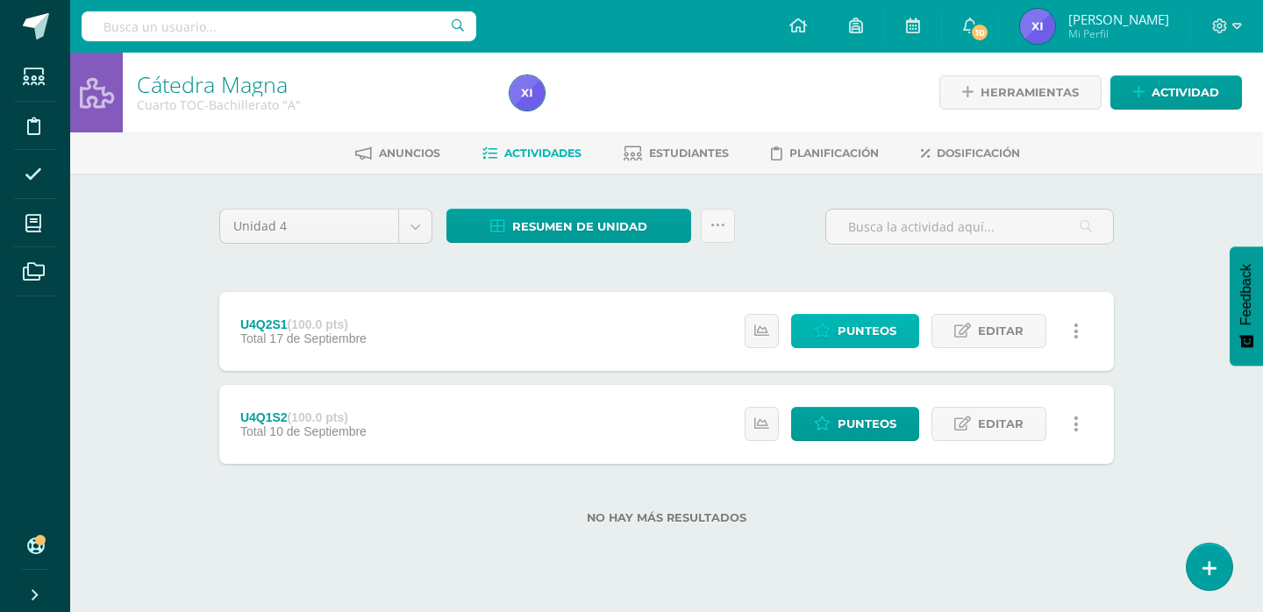
click at [907, 337] on link "Punteos" at bounding box center [855, 331] width 128 height 34
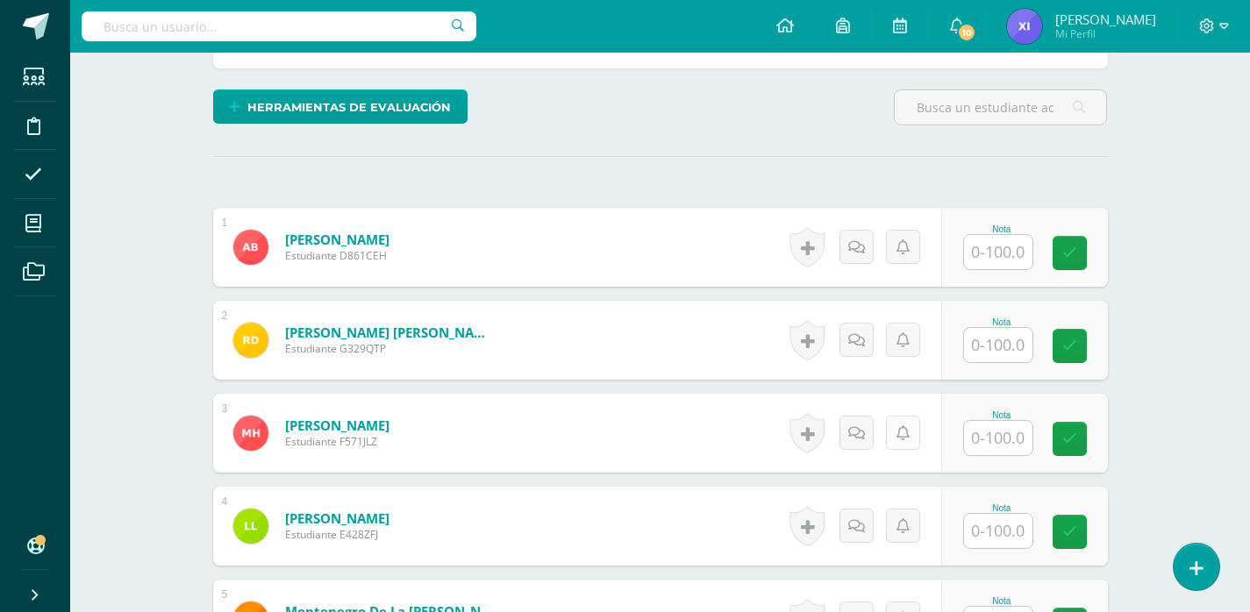
scroll to position [439, 0]
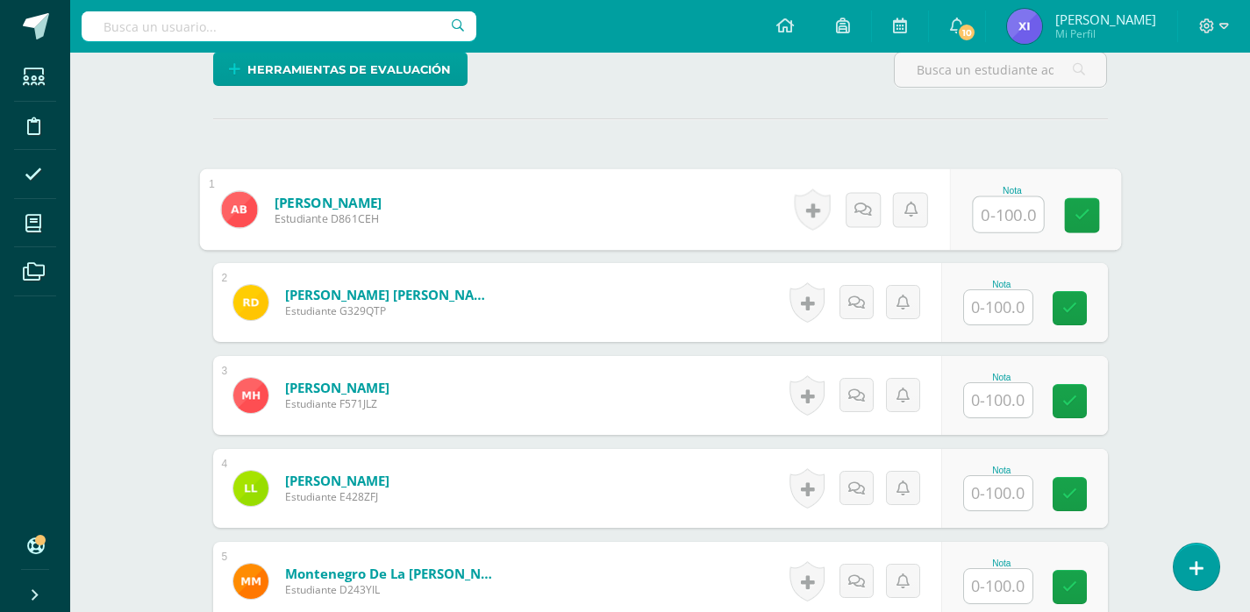
click at [975, 214] on input "text" at bounding box center [1008, 214] width 70 height 35
type input "100"
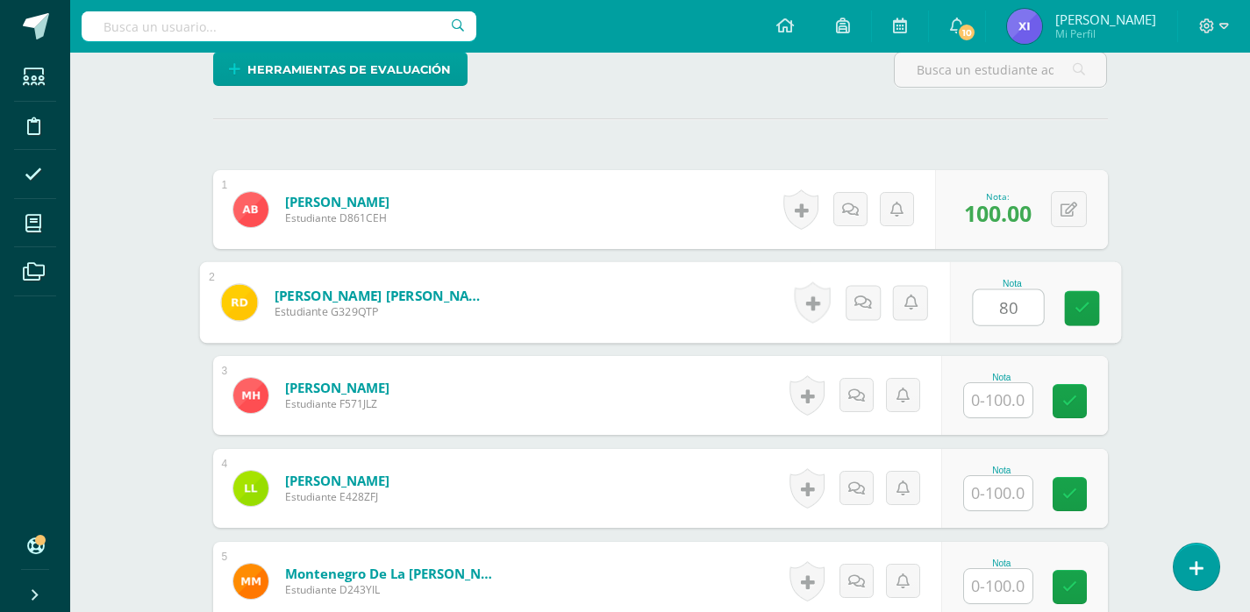
type input "80"
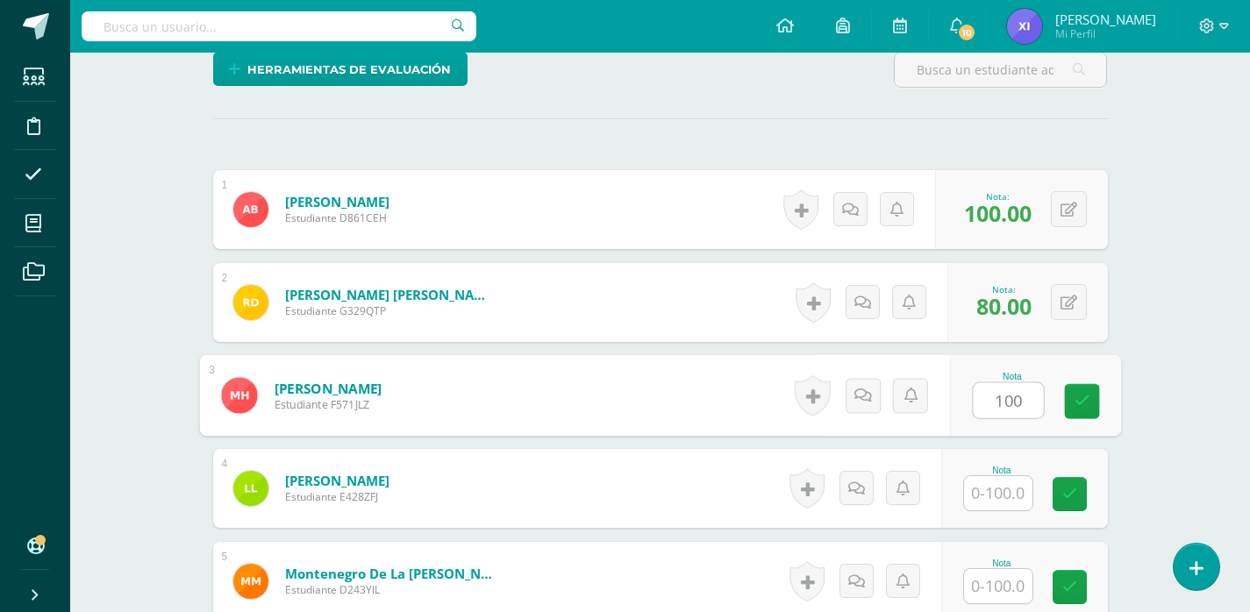
type input "100"
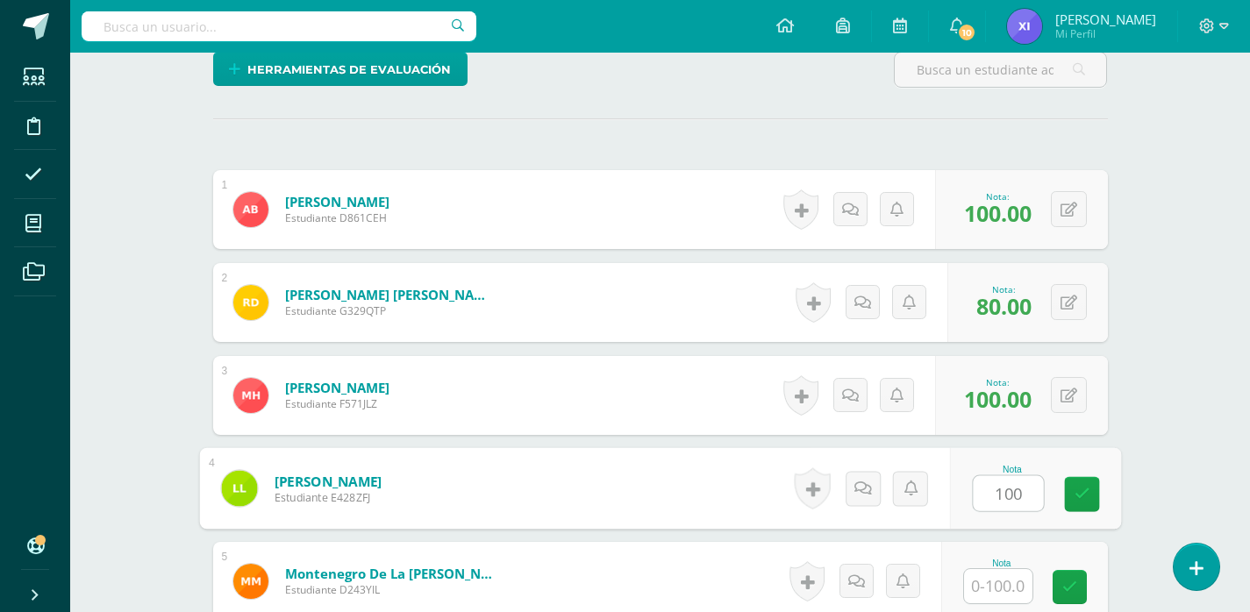
type input "100"
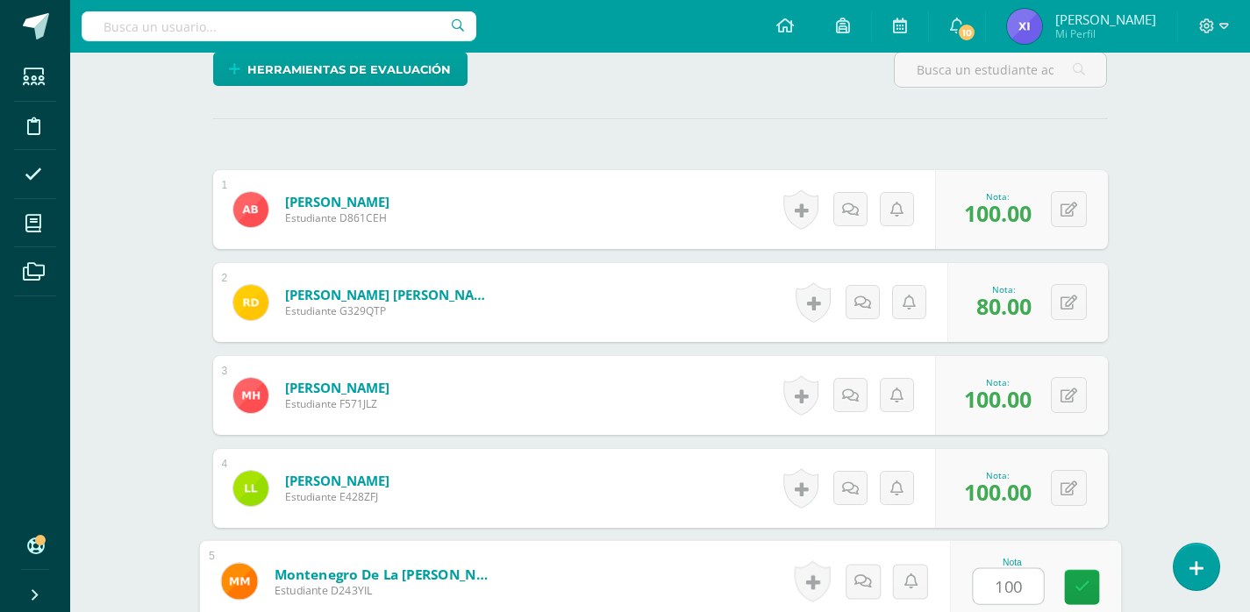
type input "100"
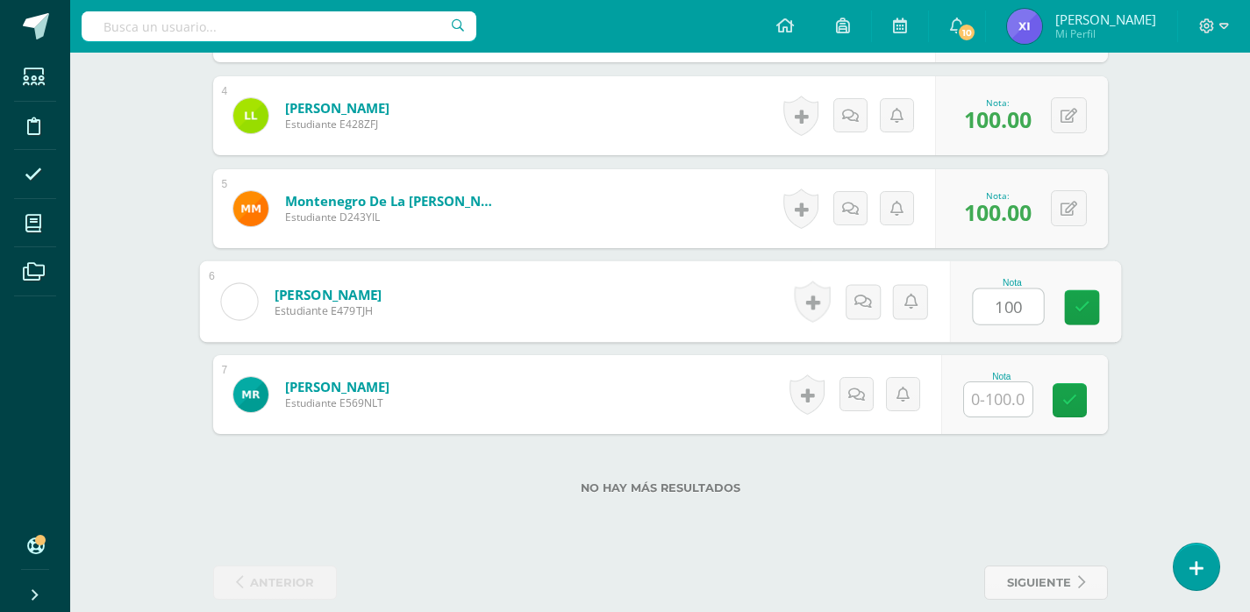
type input "100"
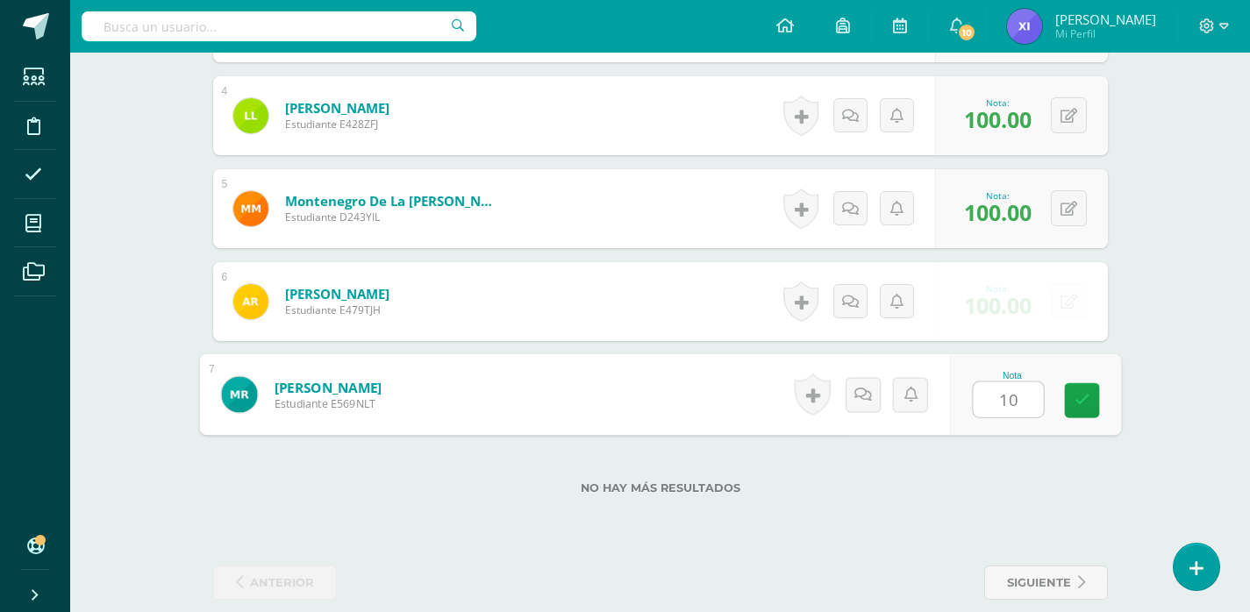
type input "100"
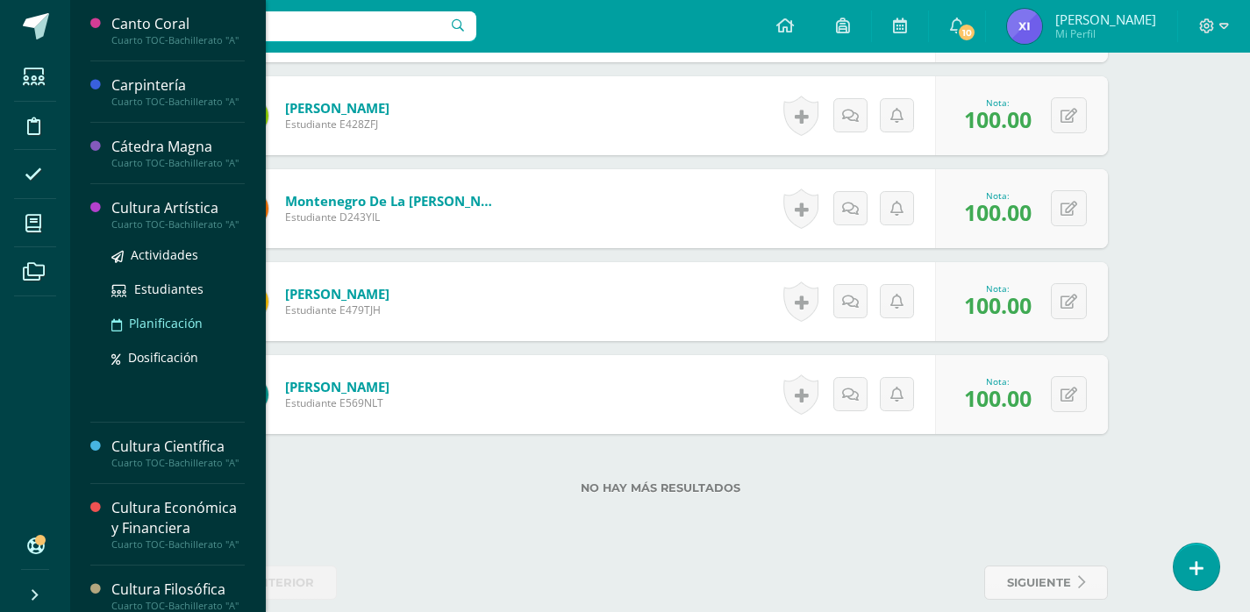
click at [163, 300] on ul "Actividades Estudiantes Planificación Dosificación" at bounding box center [177, 306] width 133 height 123
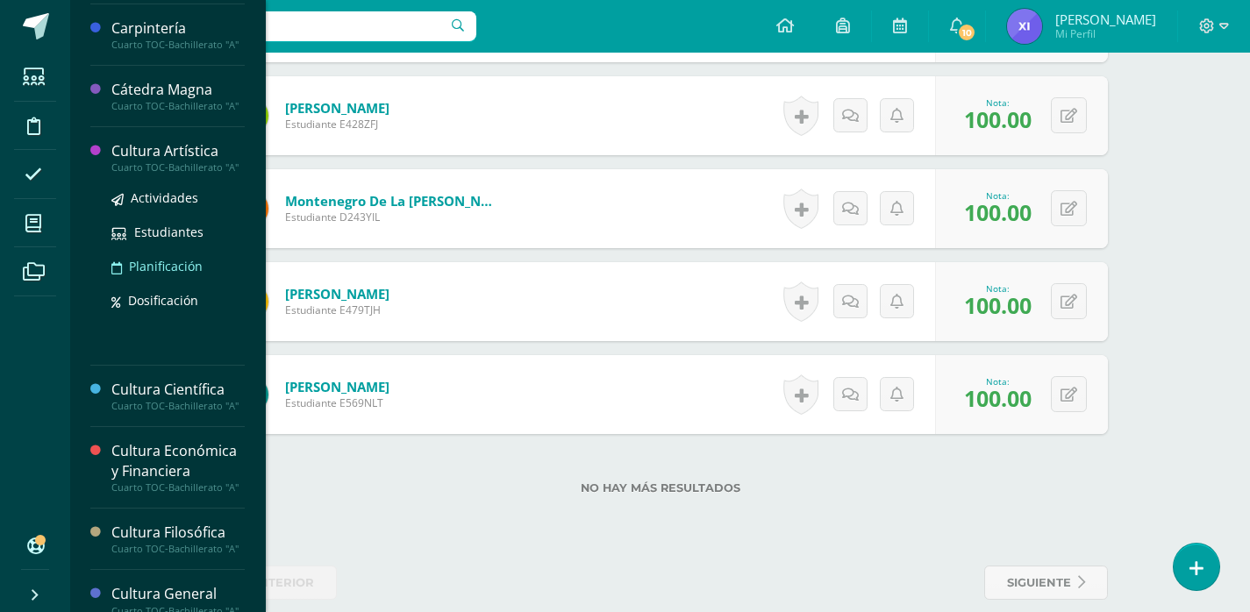
scroll to position [88, 0]
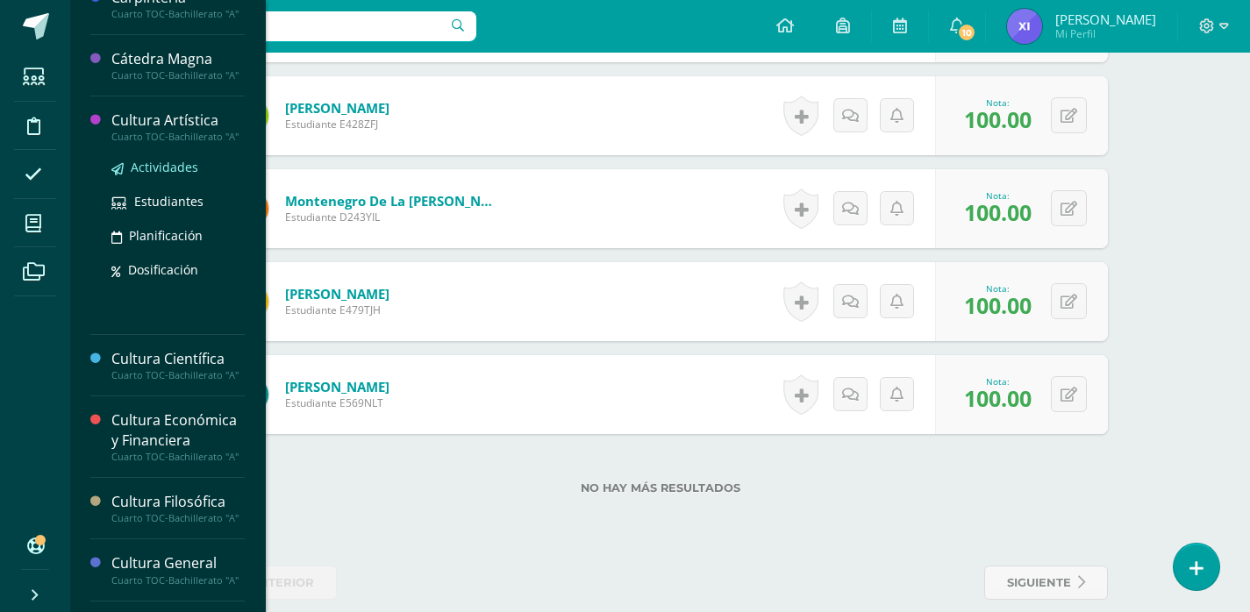
click at [175, 175] on span "Actividades" at bounding box center [165, 167] width 68 height 17
